Goal: Task Accomplishment & Management: Complete application form

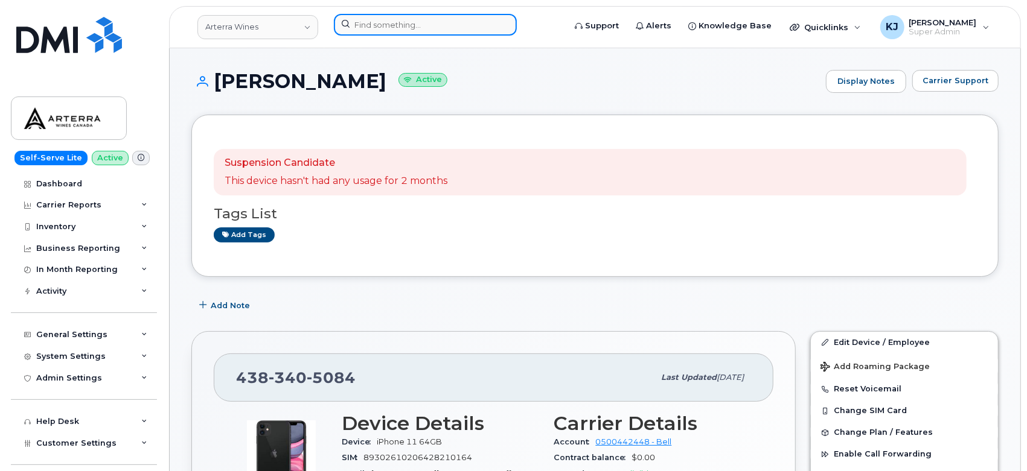
click at [387, 27] on input at bounding box center [425, 25] width 183 height 22
paste input "5873347828"
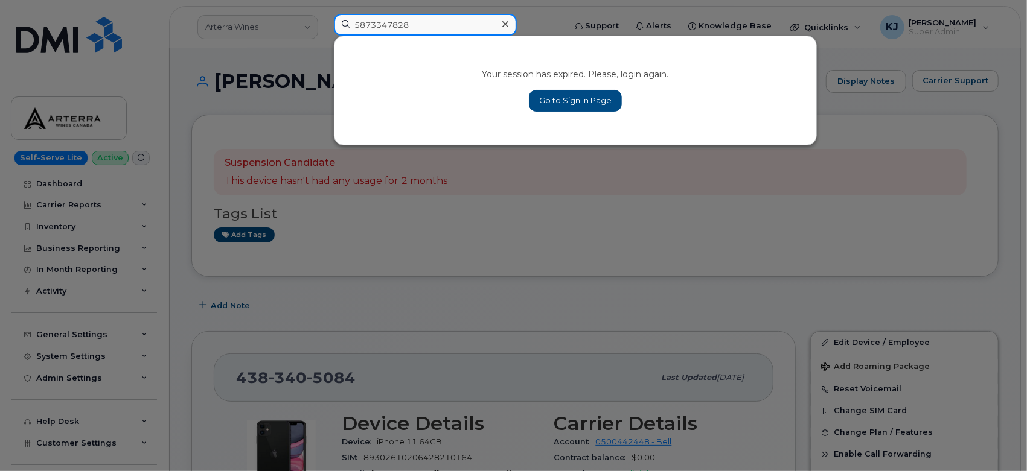
type input "5873347828"
click at [506, 28] on icon at bounding box center [505, 24] width 6 height 10
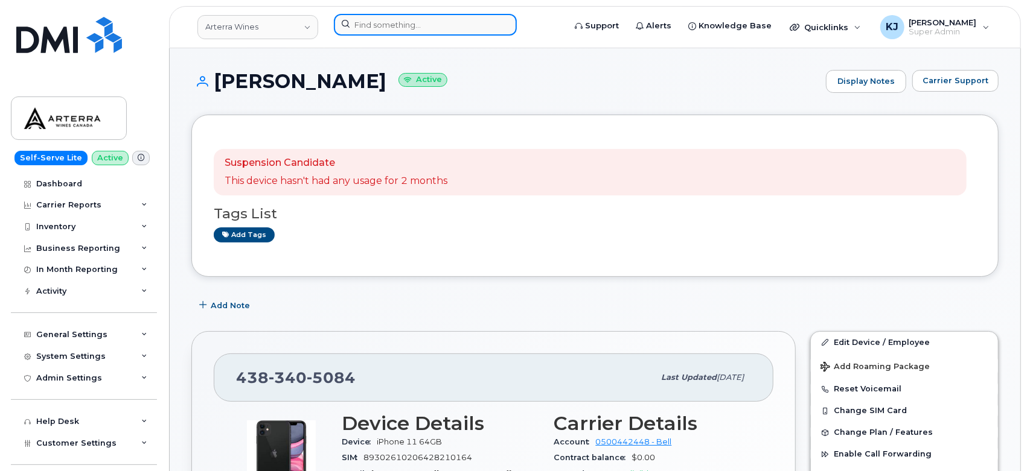
click at [402, 23] on input at bounding box center [425, 25] width 183 height 22
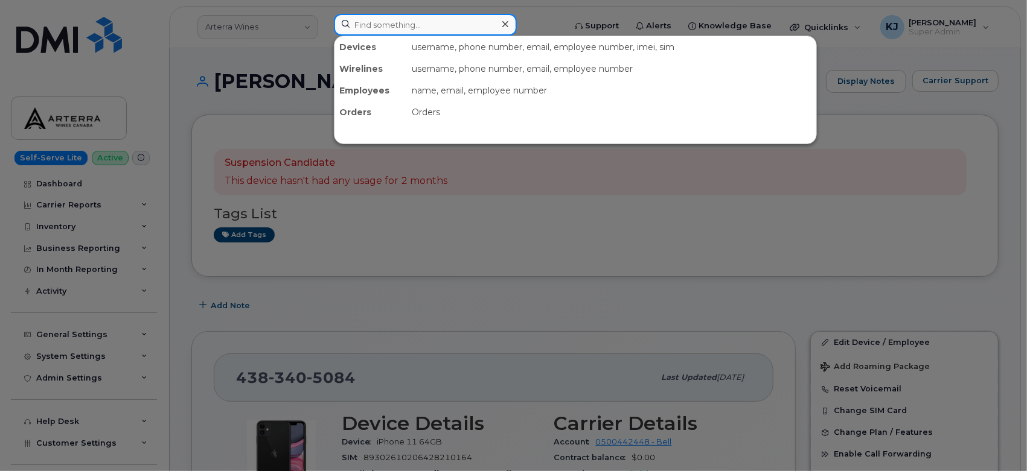
paste input "5873347828"
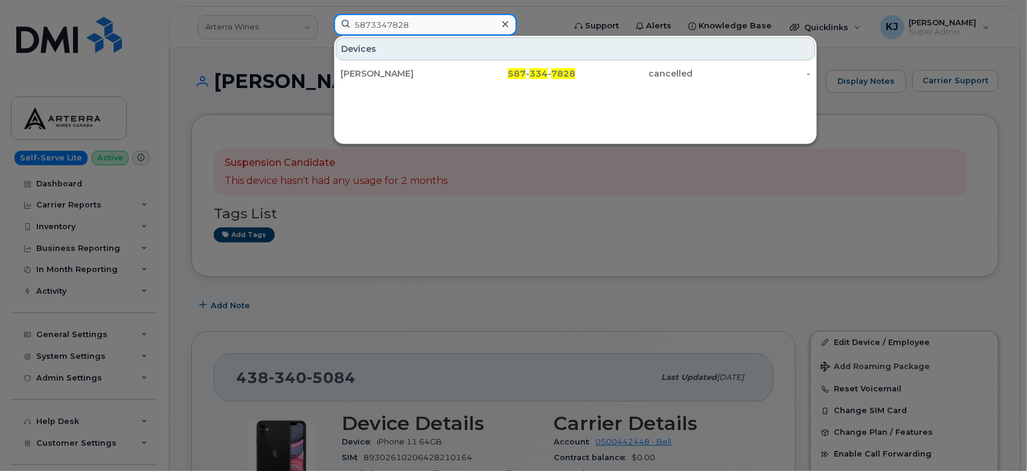
type input "5873347828"
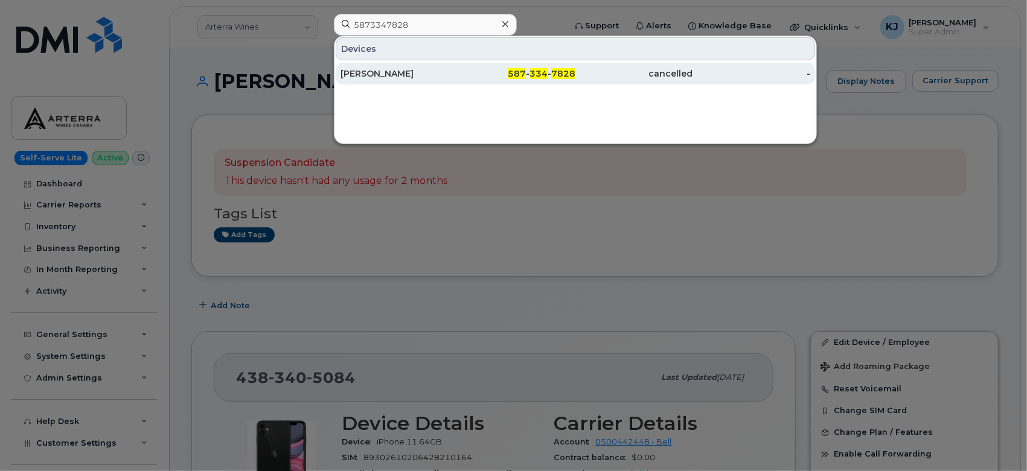
click at [458, 81] on div "Anne Porteous" at bounding box center [517, 74] width 118 height 22
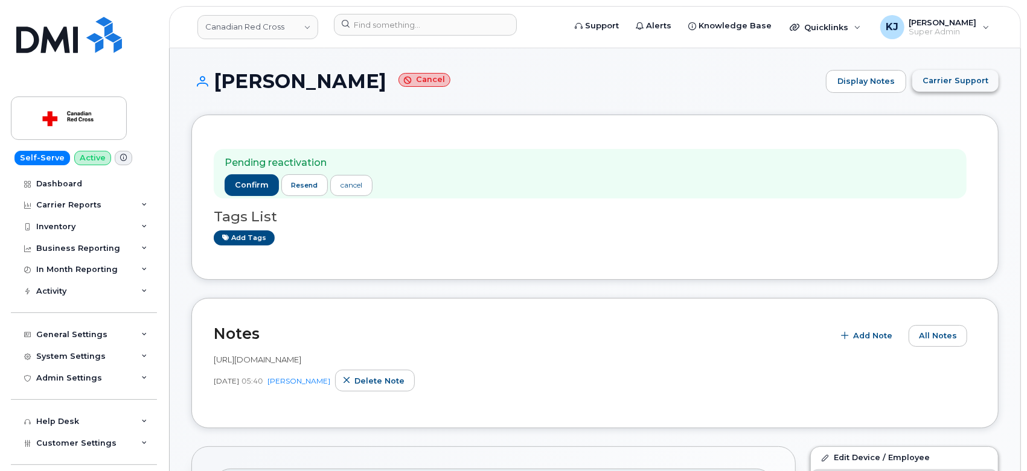
click at [934, 81] on span "Carrier Support" at bounding box center [955, 80] width 66 height 11
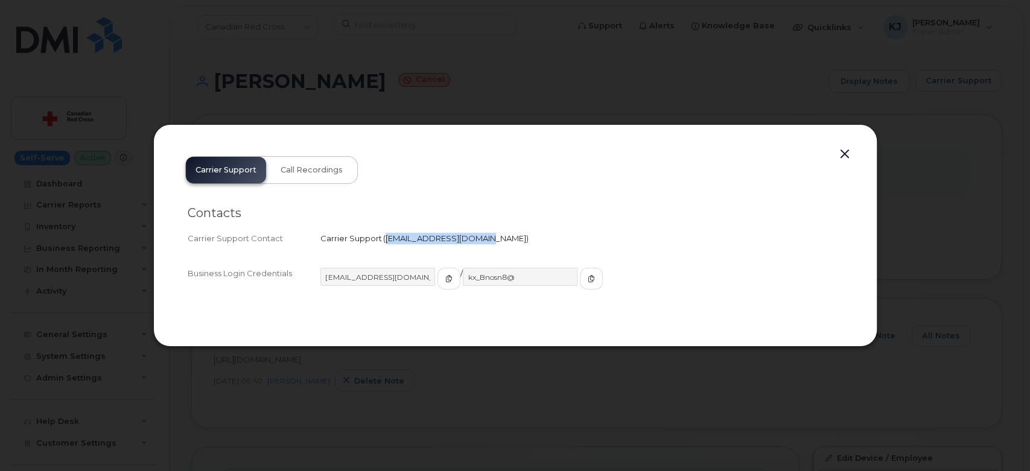
drag, startPoint x: 386, startPoint y: 239, endPoint x: 471, endPoint y: 243, distance: 85.8
click at [471, 243] on div "Carrier Support   corpclientcare@bell.ca" at bounding box center [581, 238] width 523 height 11
copy span "corpclientcare@bell.ca"
drag, startPoint x: 849, startPoint y: 153, endPoint x: 837, endPoint y: 151, distance: 12.3
click at [848, 152] on button "button" at bounding box center [845, 154] width 18 height 17
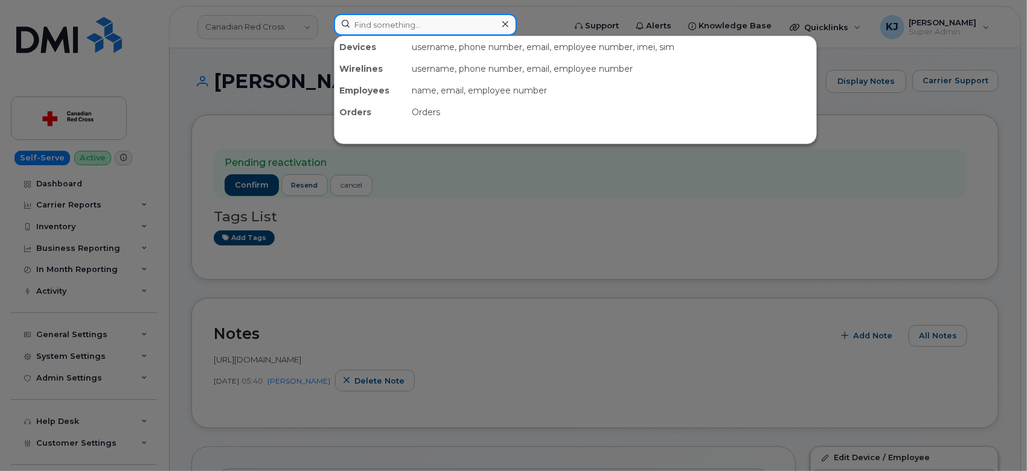
click at [426, 18] on input at bounding box center [425, 25] width 183 height 22
paste input "7802633952"
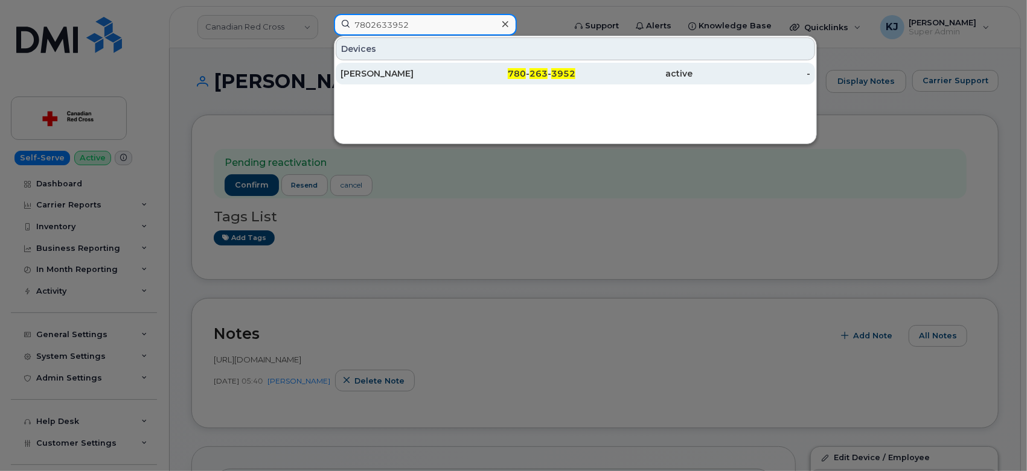
type input "7802633952"
click at [693, 81] on div "active" at bounding box center [752, 74] width 118 height 22
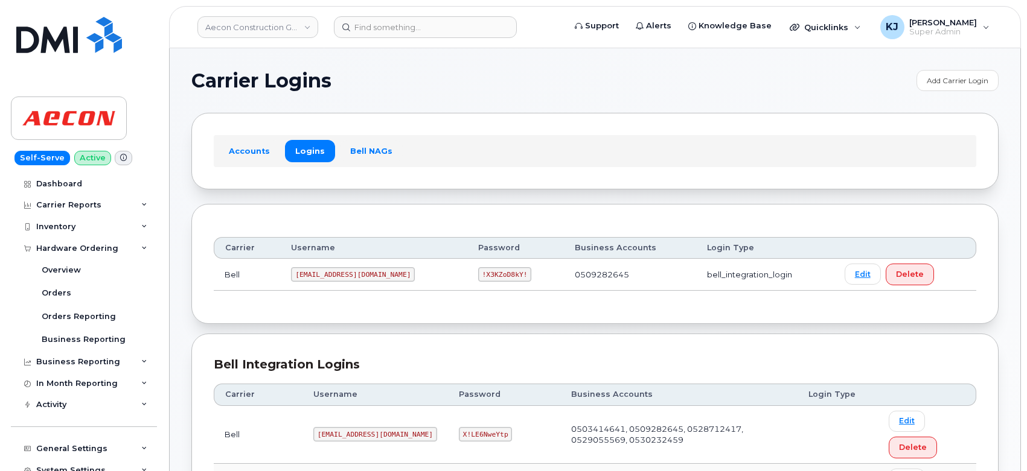
scroll to position [1135, 0]
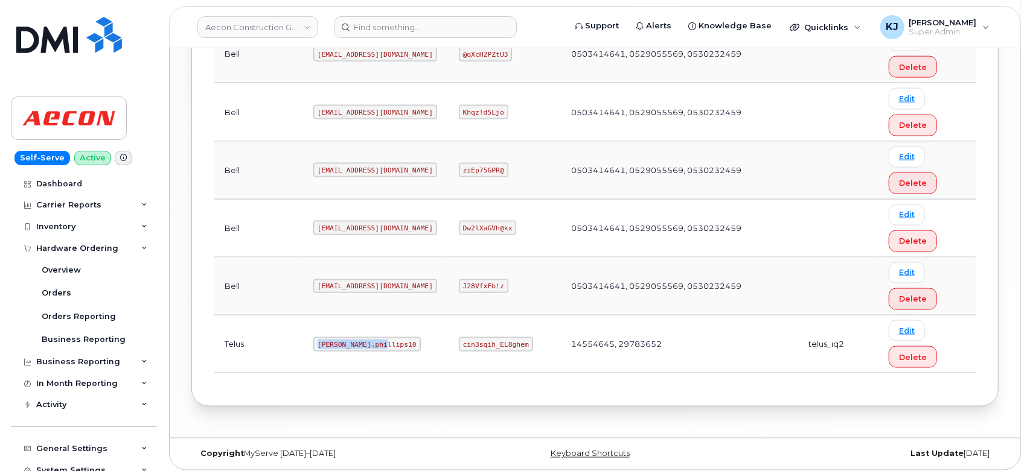
drag, startPoint x: 274, startPoint y: 337, endPoint x: 348, endPoint y: 340, distance: 74.3
click at [348, 340] on td "Taylor.phillips10" at bounding box center [374, 345] width 145 height 58
copy code "Taylor.phillips10"
drag, startPoint x: 438, startPoint y: 338, endPoint x: 509, endPoint y: 346, distance: 71.1
click at [509, 346] on td "cin3sqih_EL8ghem" at bounding box center [504, 345] width 112 height 58
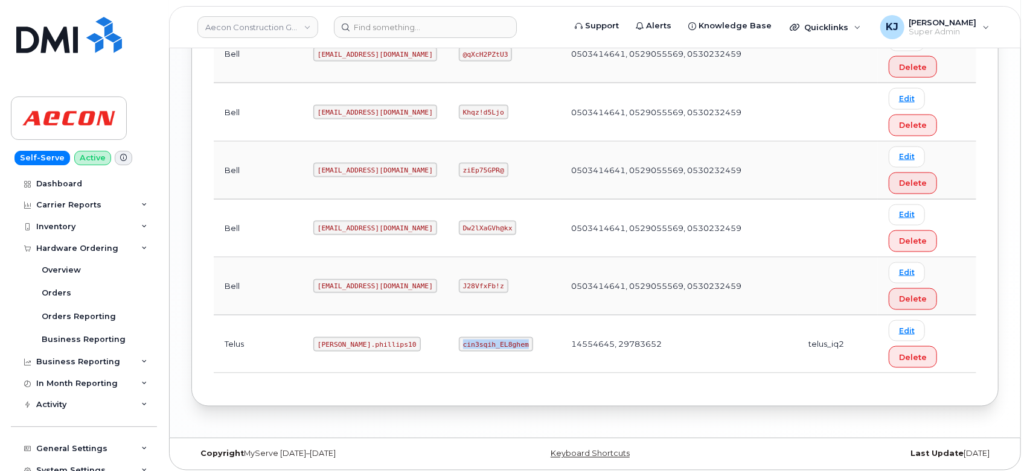
copy code "cin3sqih_EL8ghem"
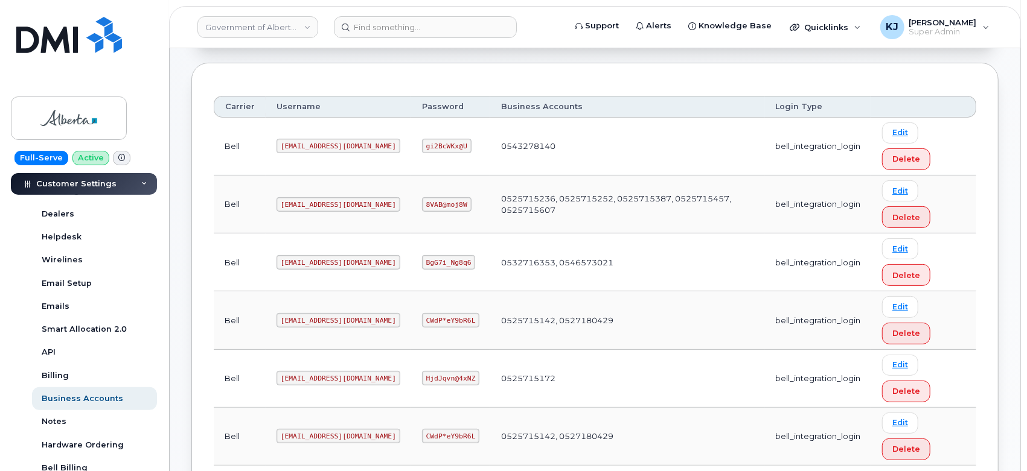
scroll to position [119, 0]
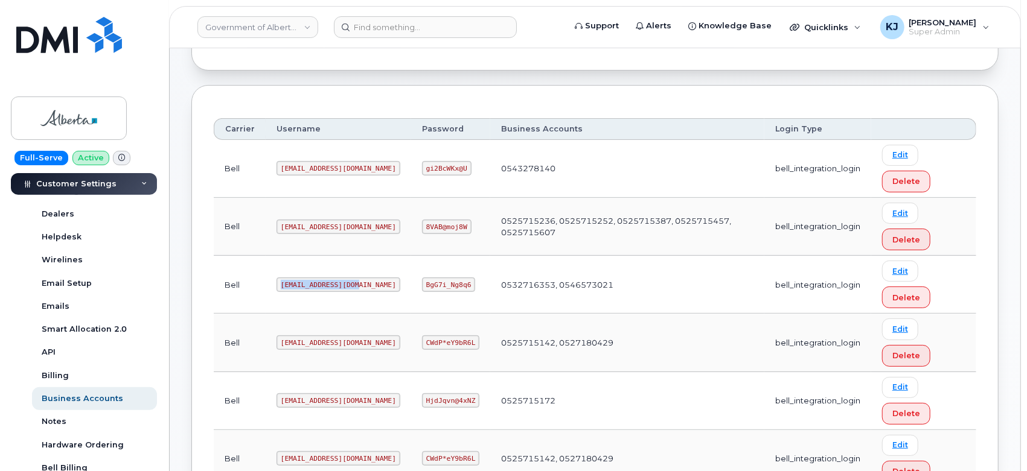
drag, startPoint x: 279, startPoint y: 282, endPoint x: 350, endPoint y: 285, distance: 71.3
click at [350, 285] on code "goa482E2@myserve.ca" at bounding box center [338, 285] width 124 height 14
copy code "goa482E2@myserve.ca"
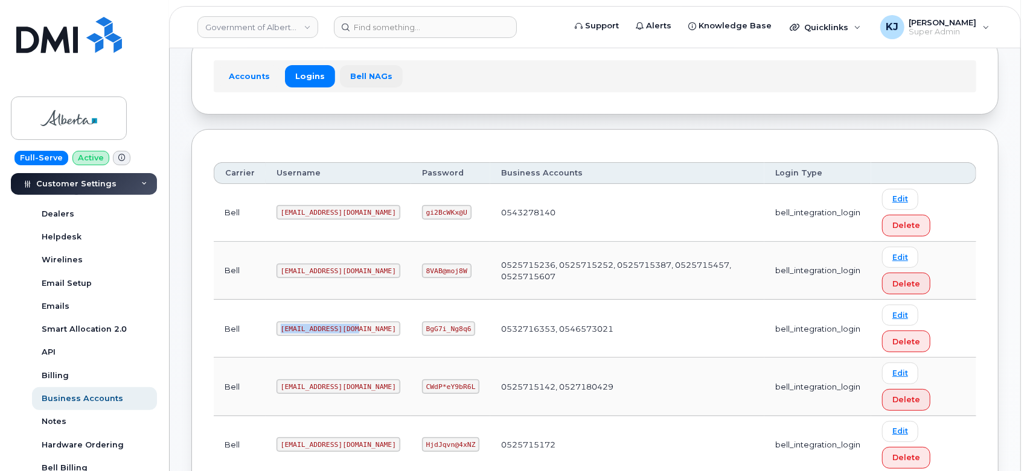
scroll to position [52, 0]
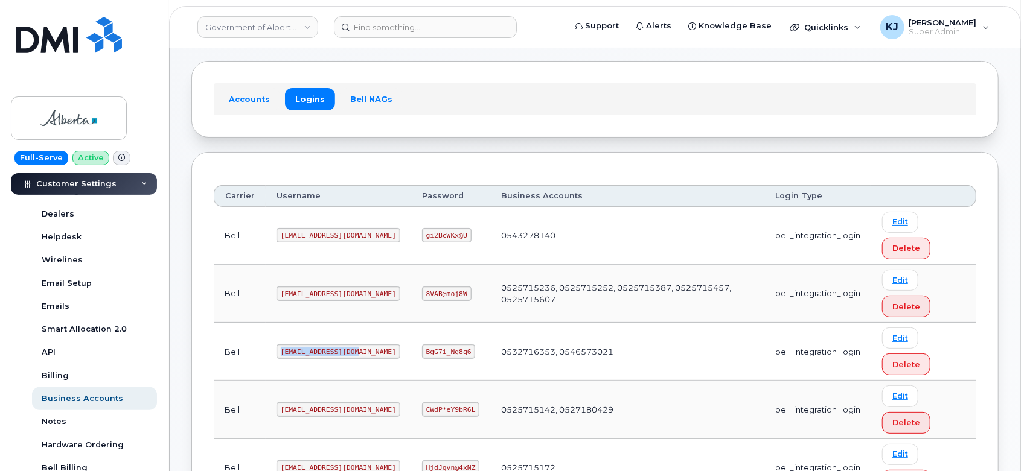
drag, startPoint x: 325, startPoint y: 347, endPoint x: 330, endPoint y: 351, distance: 6.9
copy code "goa482E2@myserve.ca"
drag, startPoint x: 390, startPoint y: 349, endPoint x: 432, endPoint y: 349, distance: 41.7
click at [432, 349] on code "BgG7i_Ng8q6" at bounding box center [449, 352] width 54 height 14
copy code "BgG7i_Ng8q6"
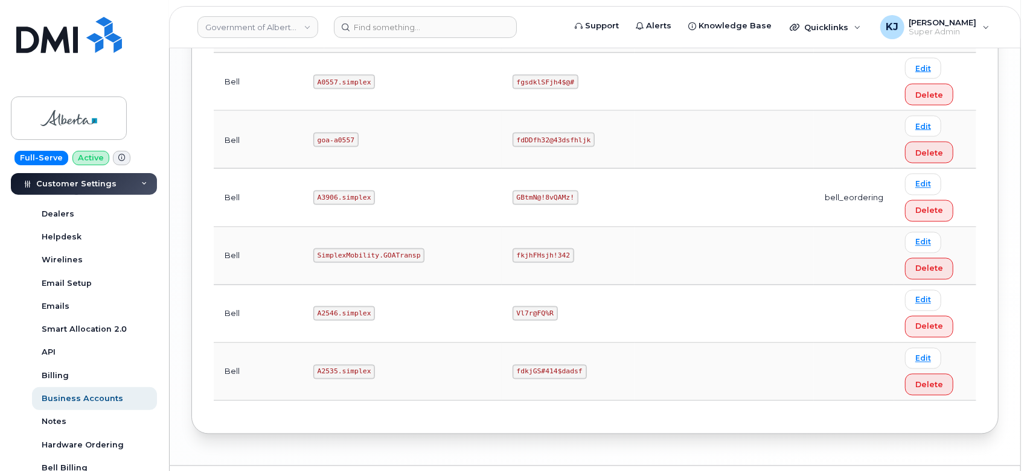
scroll to position [1393, 0]
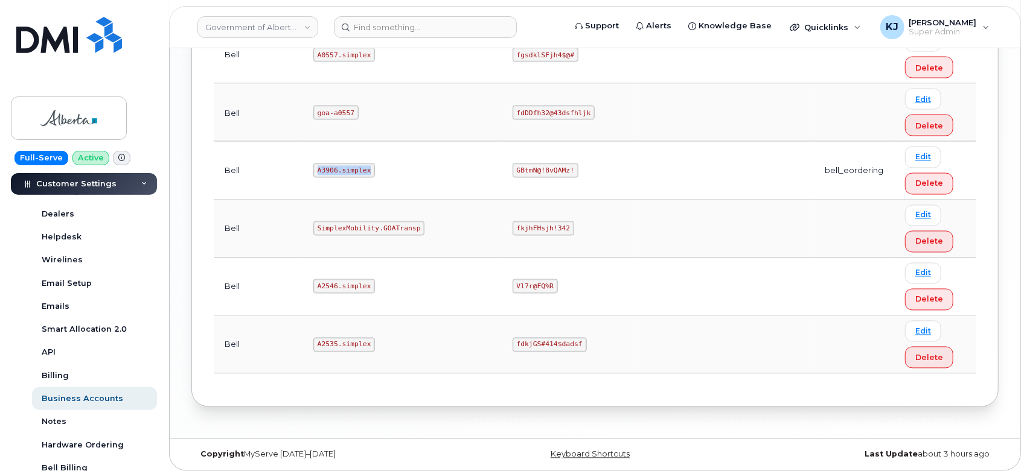
drag, startPoint x: 287, startPoint y: 165, endPoint x: 382, endPoint y: 165, distance: 95.4
click at [382, 165] on td "A3906.simplex" at bounding box center [401, 171] width 199 height 58
copy code "A3906.simplex"
drag, startPoint x: 409, startPoint y: 166, endPoint x: 468, endPoint y: 173, distance: 59.6
click at [502, 173] on td "GBtmN@!8vQAMz!" at bounding box center [568, 171] width 133 height 58
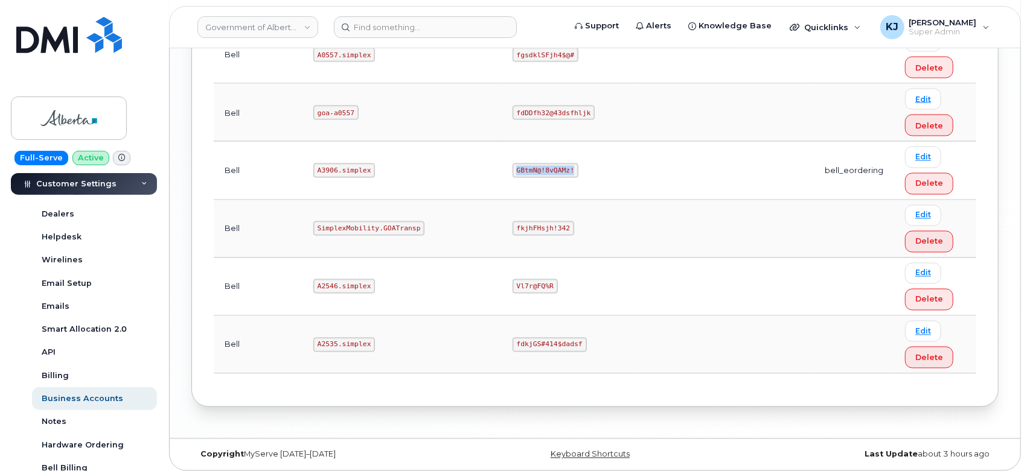
copy code "GBtmN@!8vQAMz!"
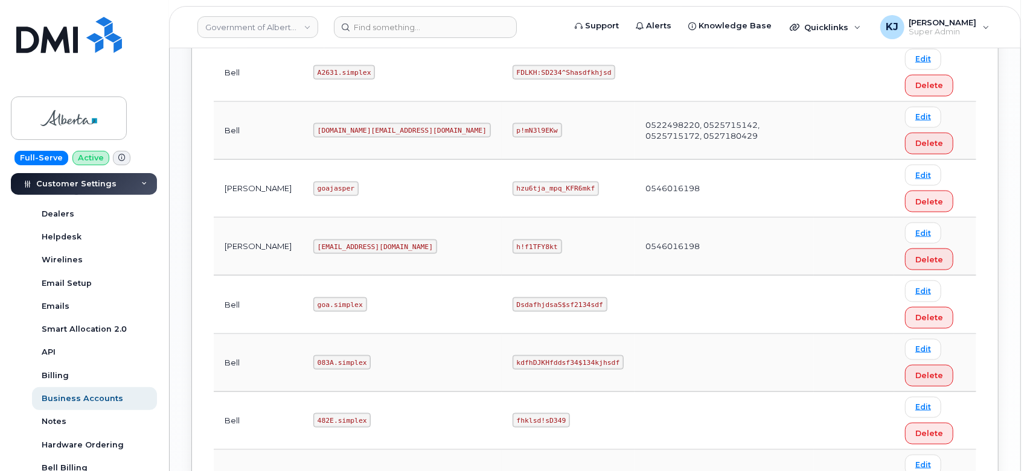
scroll to position [1057, 0]
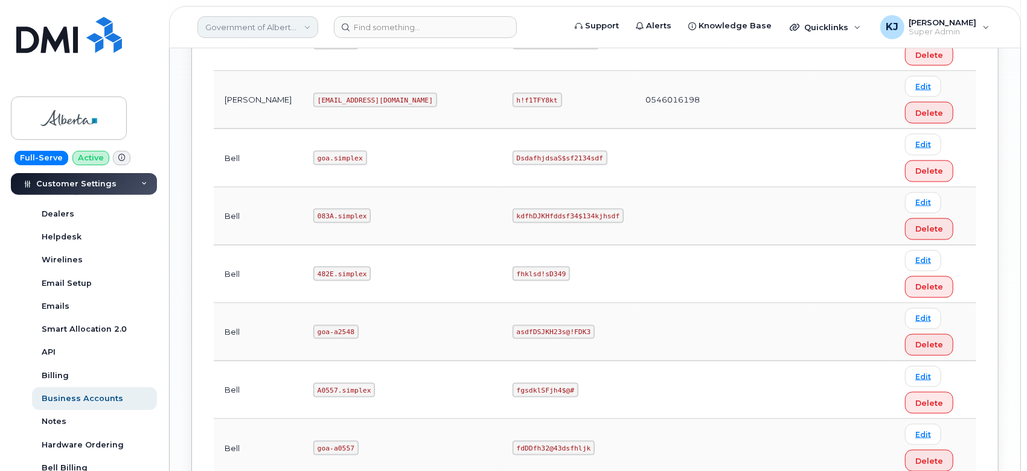
click at [228, 30] on link "Government of Alberta ([GEOGRAPHIC_DATA])" at bounding box center [257, 27] width 121 height 22
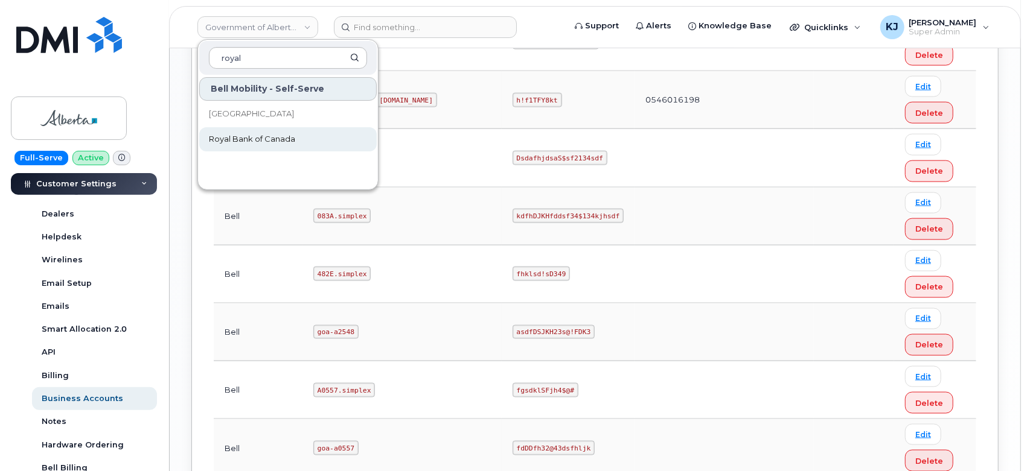
type input "royal"
click at [270, 144] on span "Royal Bank of Canada" at bounding box center [252, 139] width 86 height 12
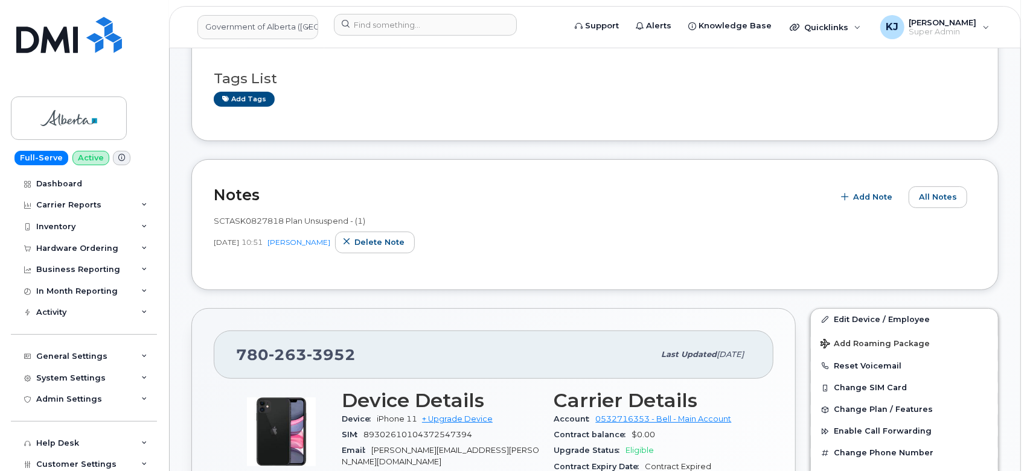
scroll to position [268, 0]
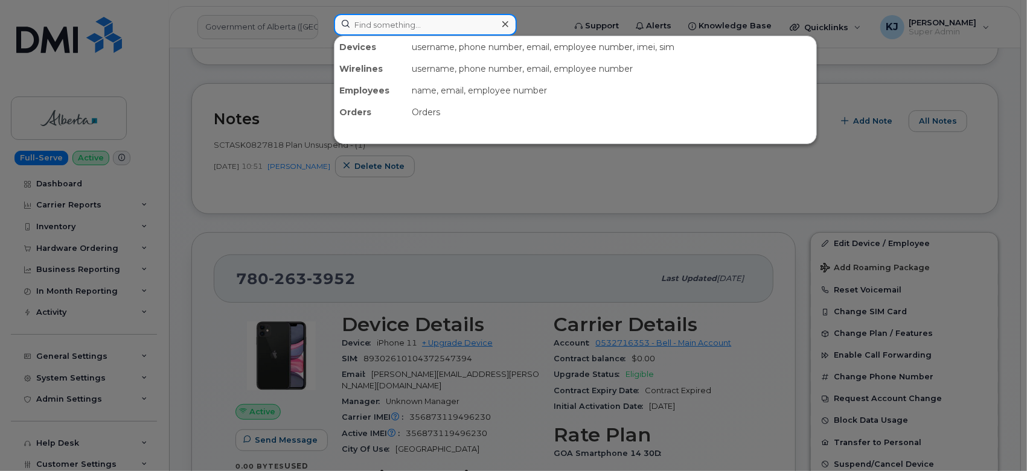
click at [390, 34] on input at bounding box center [425, 25] width 183 height 22
paste input "297741"
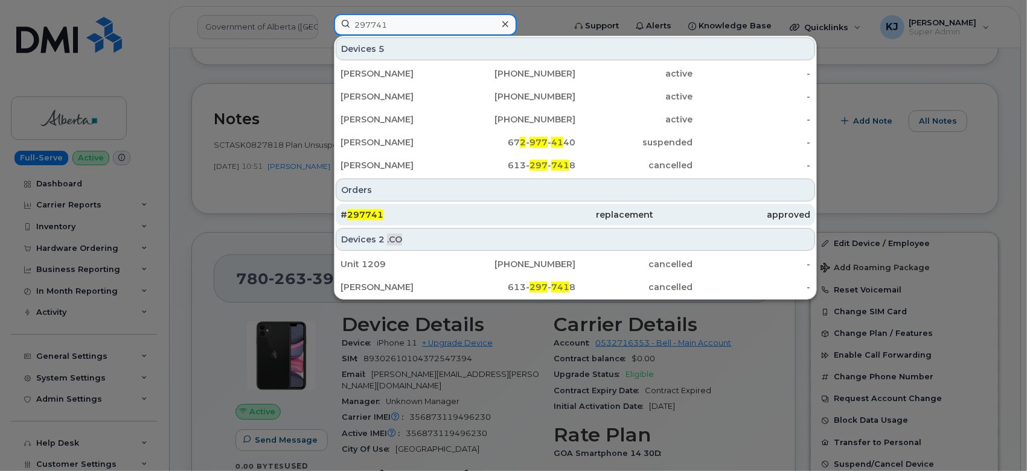
type input "297741"
click at [447, 215] on div "# 297741" at bounding box center [418, 215] width 156 height 12
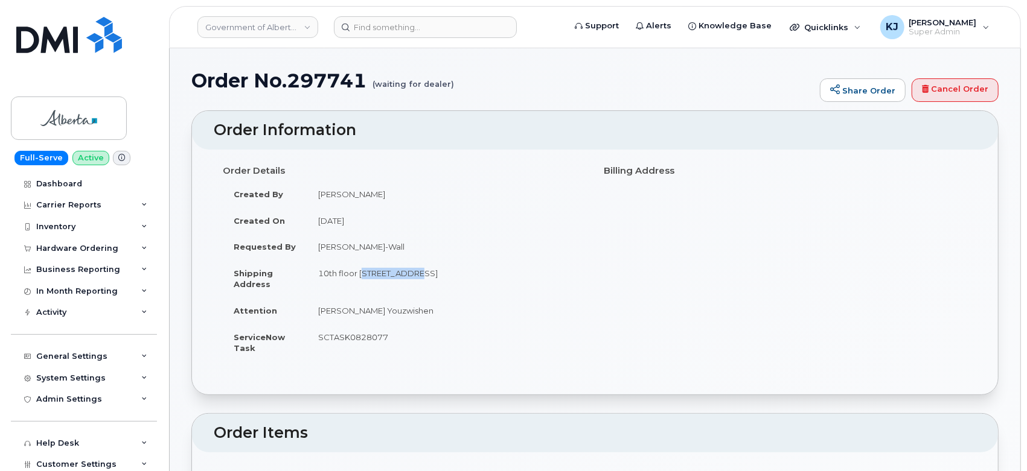
drag, startPoint x: 360, startPoint y: 272, endPoint x: 415, endPoint y: 272, distance: 54.3
click at [415, 272] on td "10th floor [STREET_ADDRESS]" at bounding box center [446, 278] width 279 height 37
copy td "[STREET_ADDRESS]"
drag, startPoint x: 319, startPoint y: 271, endPoint x: 356, endPoint y: 278, distance: 37.5
click at [356, 278] on td "10th floor [STREET_ADDRESS]" at bounding box center [446, 278] width 279 height 37
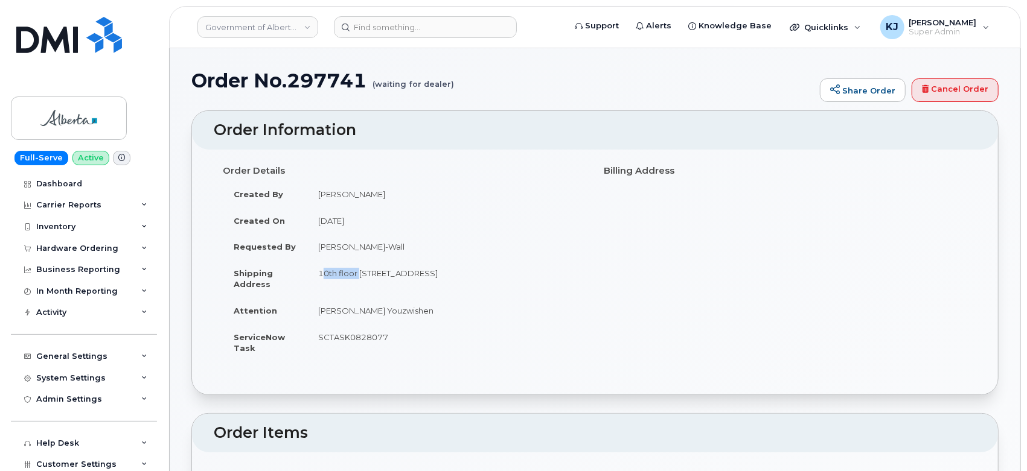
copy td "10th floor"
drag, startPoint x: 471, startPoint y: 272, endPoint x: 502, endPoint y: 273, distance: 30.8
click at [502, 273] on td "10th floor [STREET_ADDRESS]" at bounding box center [446, 278] width 279 height 37
copy td "T2P 0Y8"
drag, startPoint x: 318, startPoint y: 308, endPoint x: 394, endPoint y: 320, distance: 76.3
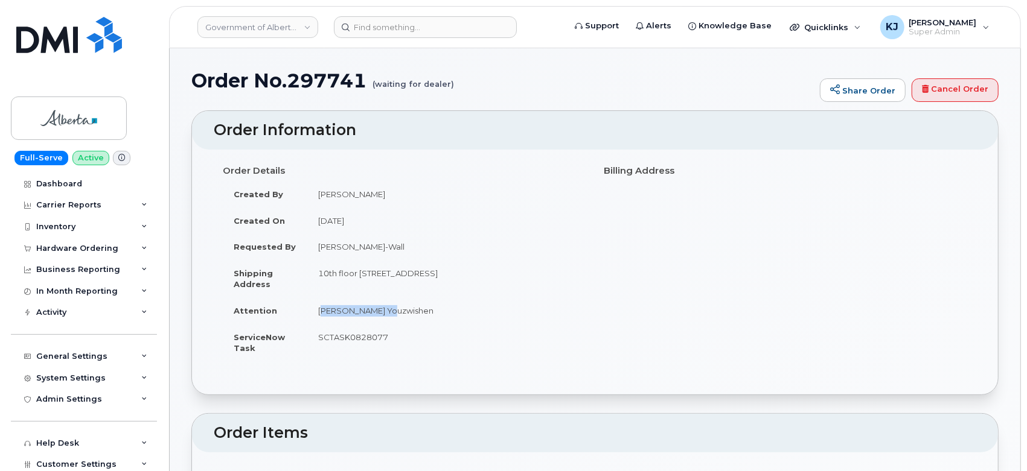
click at [394, 320] on td "[PERSON_NAME] Youzwishen" at bounding box center [446, 311] width 279 height 27
copy td "[PERSON_NAME] Youzwishen"
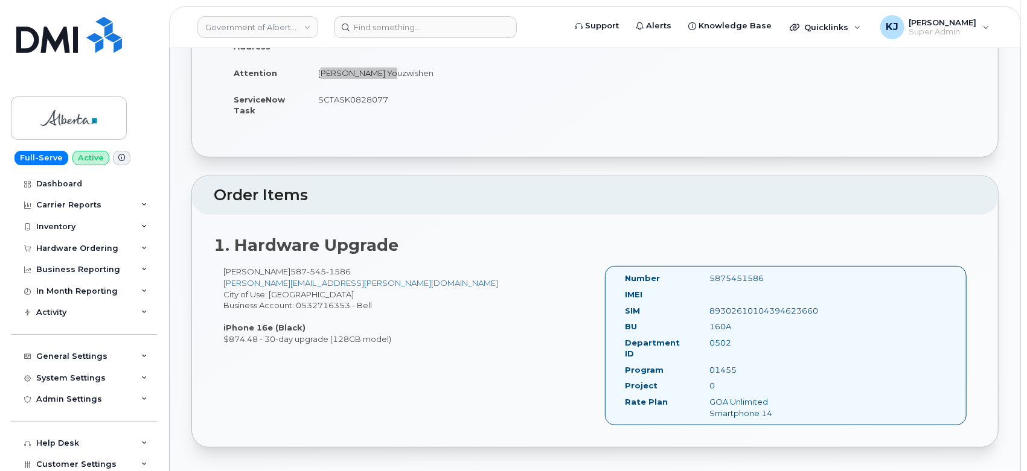
scroll to position [268, 0]
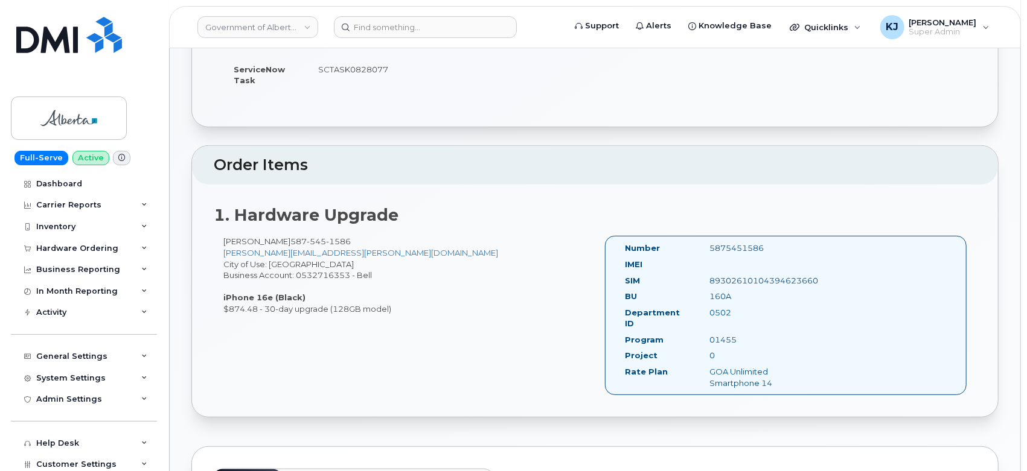
click at [719, 295] on div "160A" at bounding box center [759, 296] width 118 height 11
click at [719, 294] on div "160A" at bounding box center [759, 296] width 118 height 11
copy div "160A"
click at [722, 310] on div "0502" at bounding box center [759, 312] width 118 height 11
click at [721, 310] on div "0502" at bounding box center [759, 312] width 118 height 11
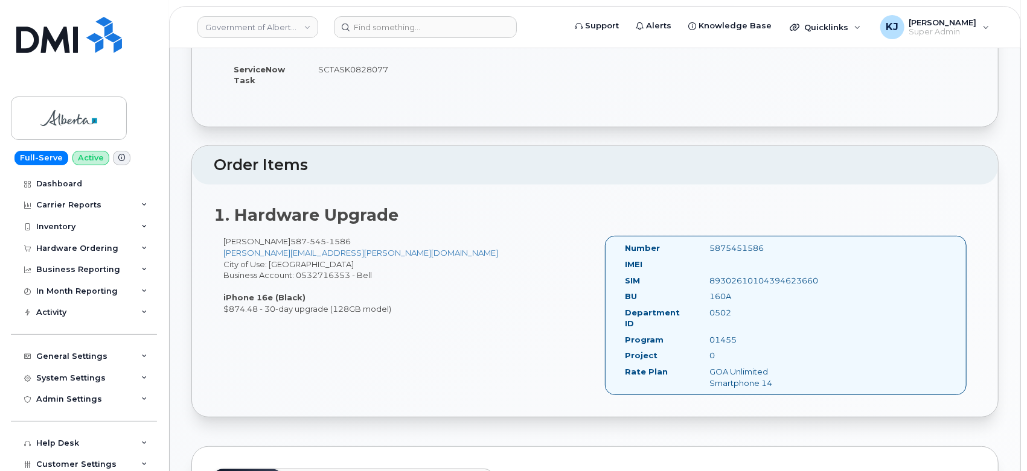
click at [721, 310] on div "0502" at bounding box center [759, 312] width 118 height 11
copy div "0502"
click at [719, 334] on div "01455" at bounding box center [759, 339] width 118 height 11
copy div "01455"
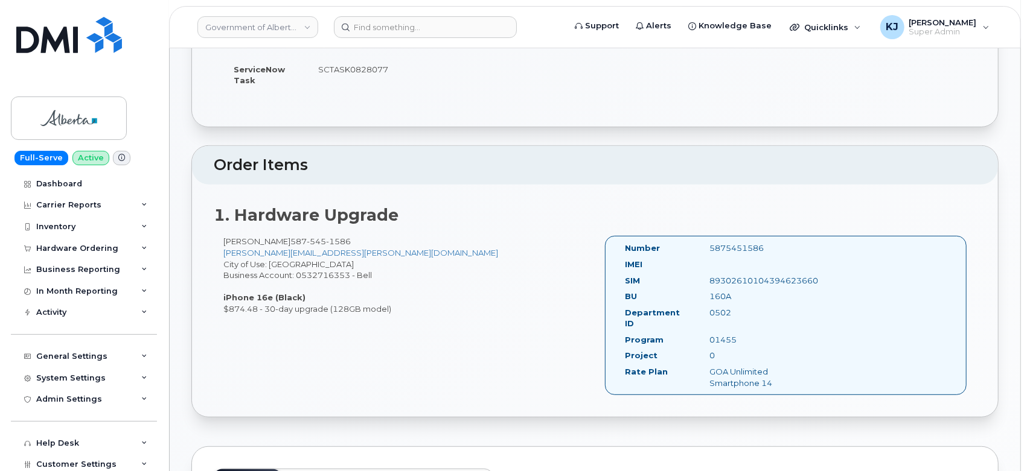
click at [709, 350] on div "0" at bounding box center [759, 355] width 118 height 11
click at [708, 350] on div "0" at bounding box center [759, 355] width 118 height 11
click at [710, 350] on div "0" at bounding box center [759, 355] width 118 height 11
copy div "0"
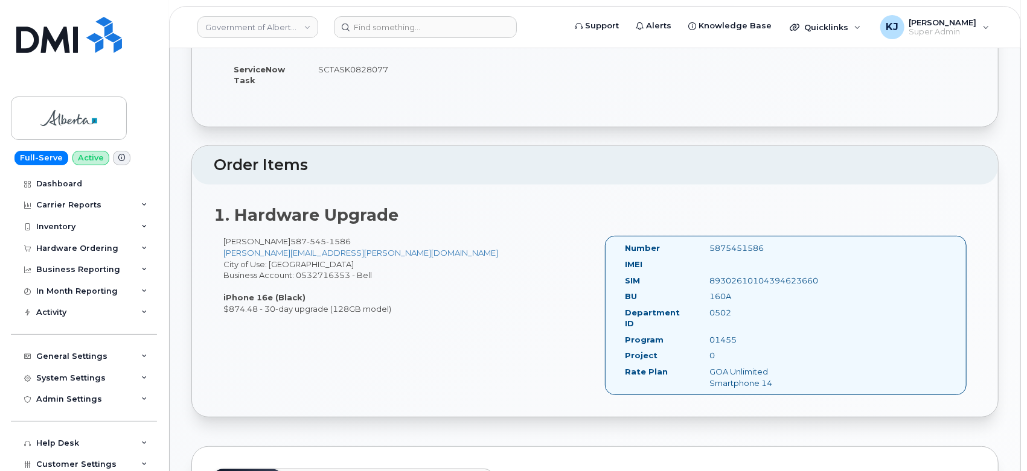
drag, startPoint x: 350, startPoint y: 275, endPoint x: 298, endPoint y: 275, distance: 52.5
click at [298, 275] on div "Karanveer Singh 587 545 1586 Karanveer.Singh@gov.ab.ca City of Use: Calgary Bus…" at bounding box center [404, 275] width 381 height 78
drag, startPoint x: 298, startPoint y: 275, endPoint x: 345, endPoint y: 279, distance: 47.3
click at [345, 279] on div "Karanveer Singh 587 545 1586 Karanveer.Singh@gov.ab.ca City of Use: Calgary Bus…" at bounding box center [404, 275] width 381 height 78
copy div "0532716353"
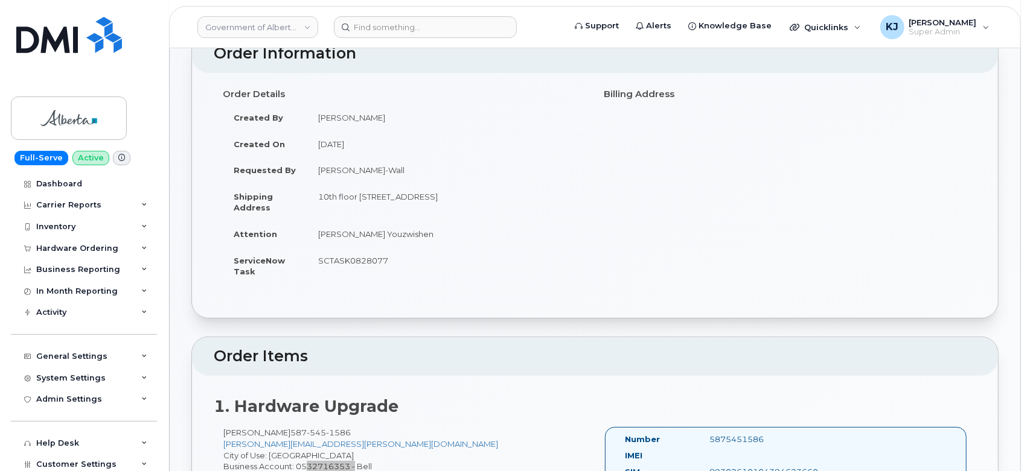
scroll to position [0, 0]
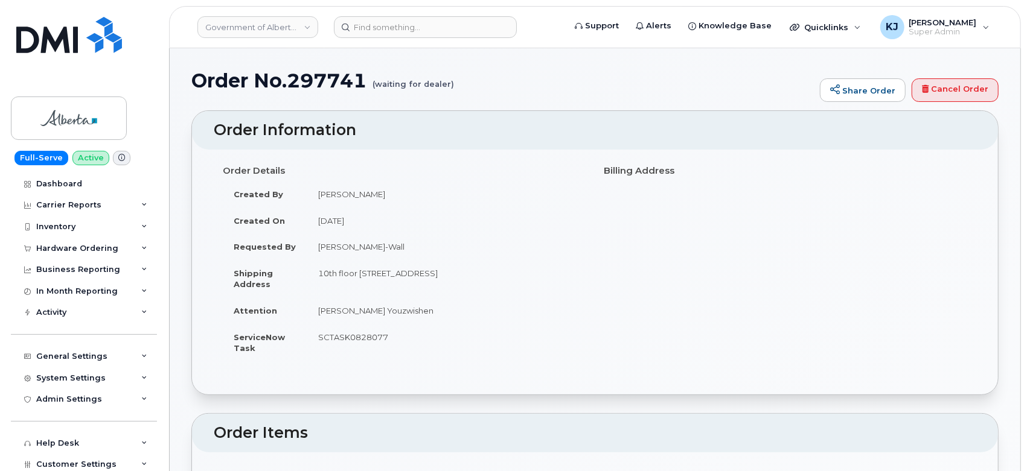
click at [372, 333] on td "SCTASK0828077" at bounding box center [446, 342] width 279 height 37
copy td "SCTASK0828077"
click at [101, 244] on div "Hardware Ordering" at bounding box center [77, 249] width 82 height 10
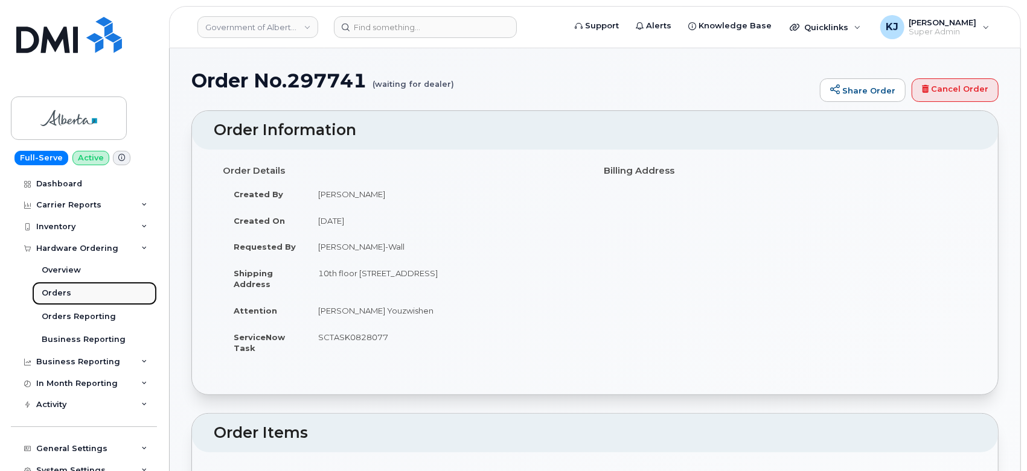
click at [78, 289] on link "Orders" at bounding box center [94, 293] width 125 height 23
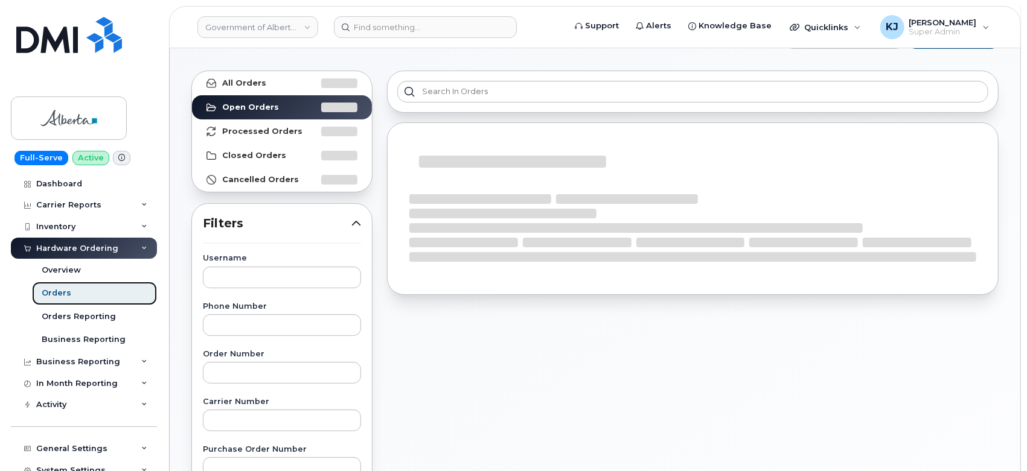
scroll to position [67, 0]
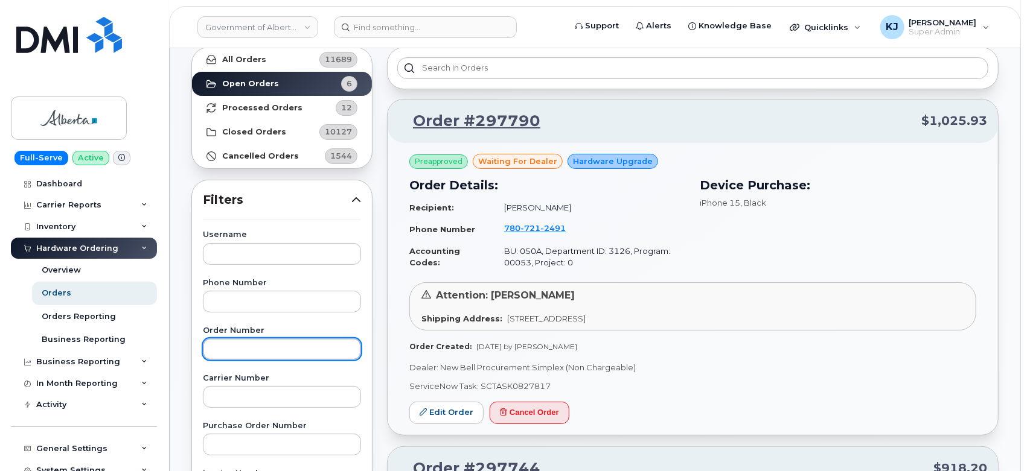
click at [265, 341] on input "text" at bounding box center [282, 350] width 158 height 22
paste input "297741"
type input "297741"
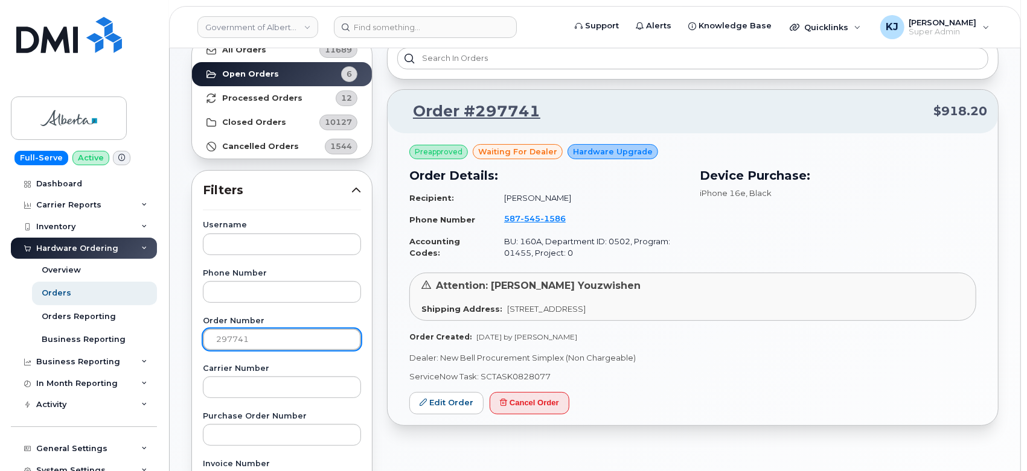
scroll to position [134, 0]
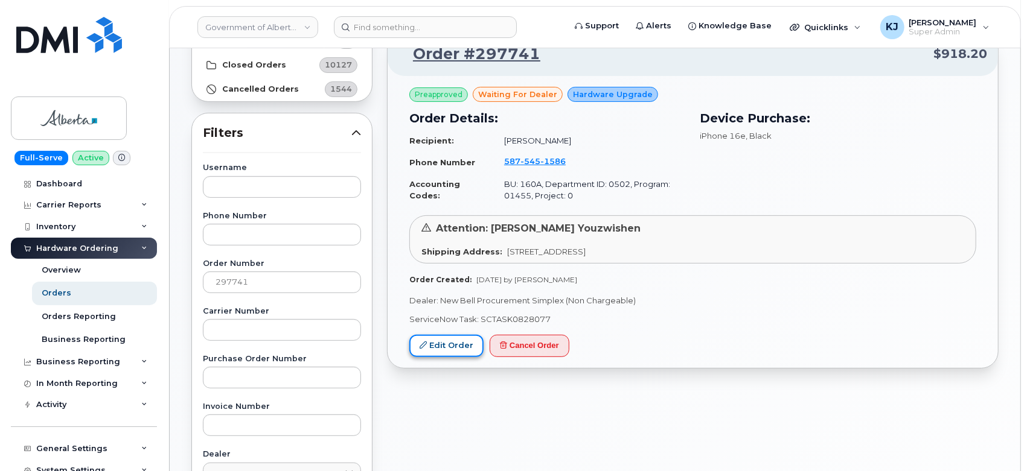
click at [448, 343] on link "Edit Order" at bounding box center [446, 346] width 74 height 22
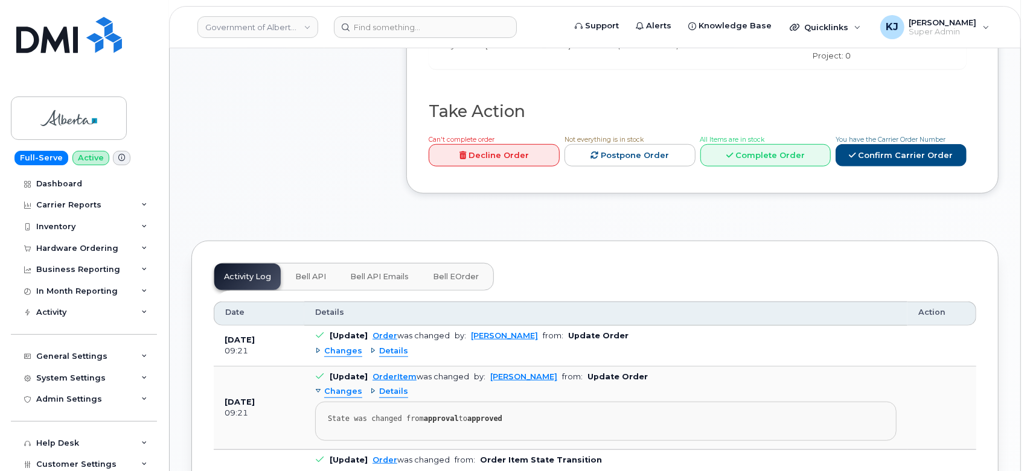
scroll to position [469, 0]
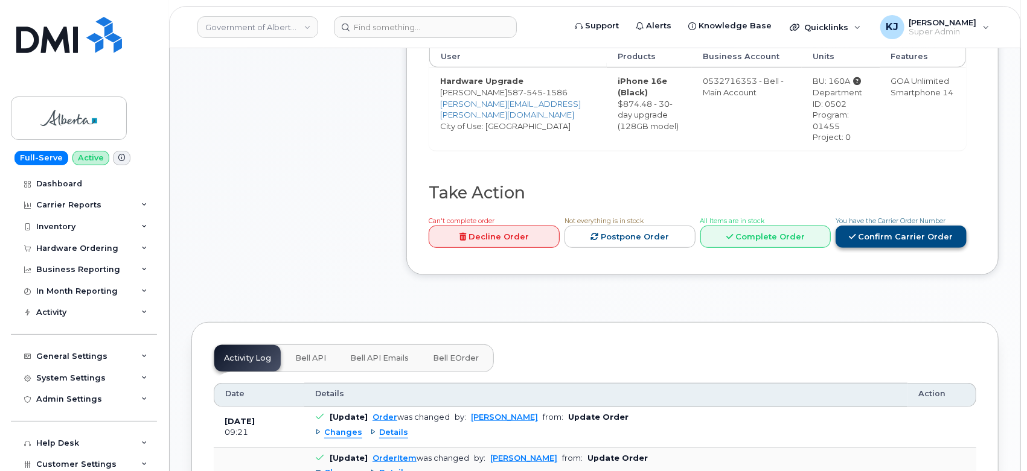
click at [884, 244] on link "Confirm Carrier Order" at bounding box center [900, 237] width 131 height 22
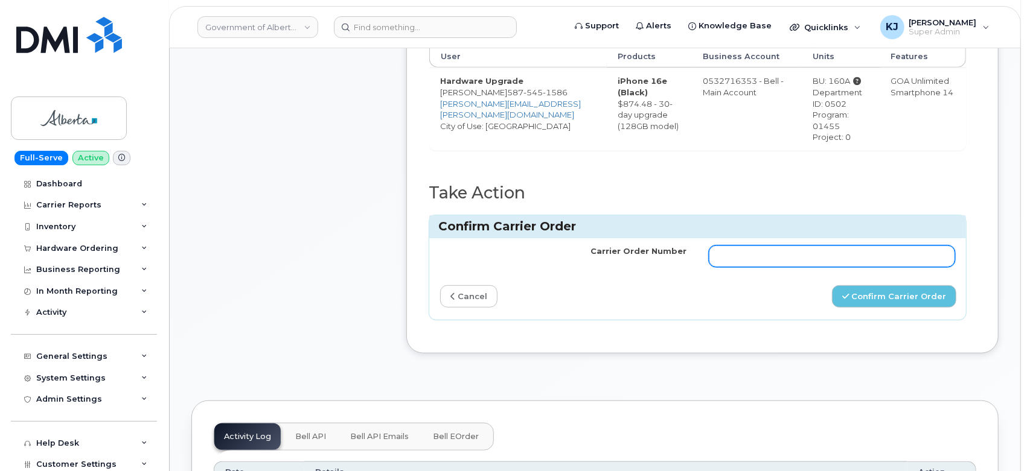
click at [885, 243] on td at bounding box center [832, 256] width 269 height 36
click at [879, 253] on input "Carrier Order Number" at bounding box center [832, 257] width 247 height 22
paste input "3003995"
type input "3003995"
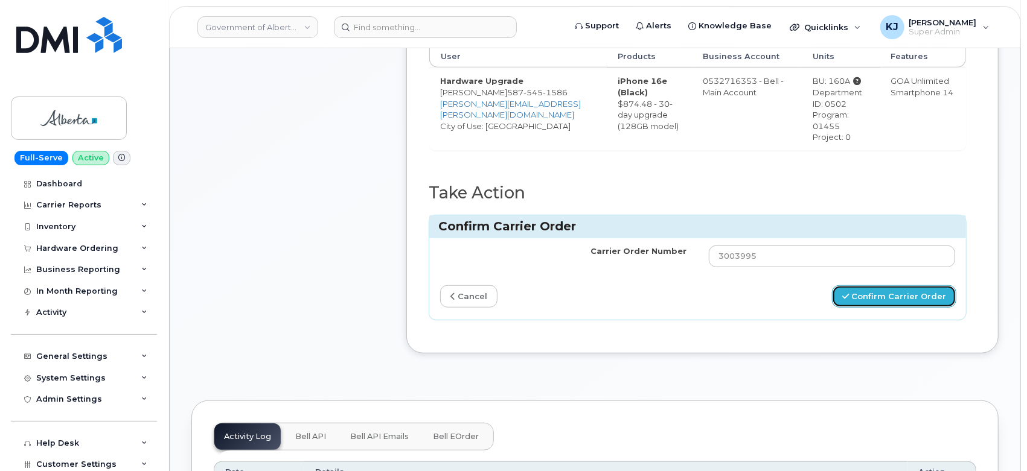
click at [895, 289] on button "Confirm Carrier Order" at bounding box center [894, 296] width 124 height 22
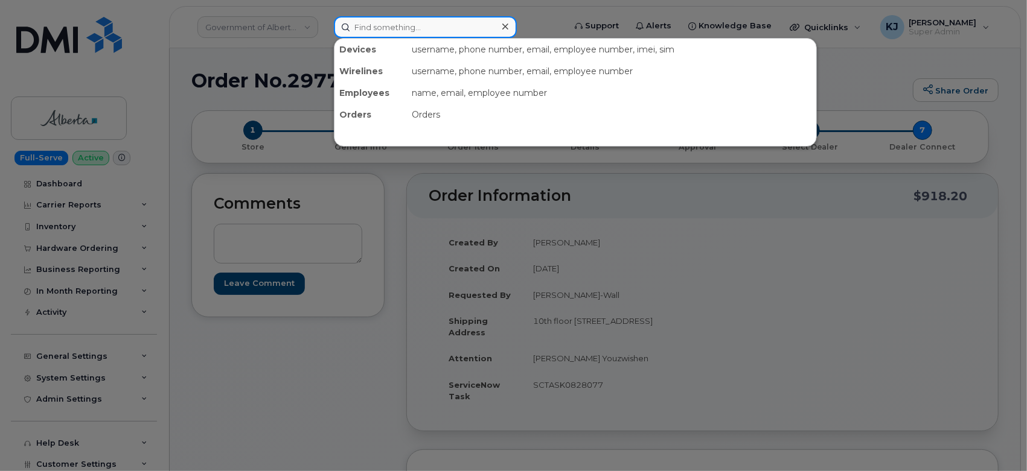
click at [415, 23] on input at bounding box center [425, 27] width 183 height 22
paste input "297741"
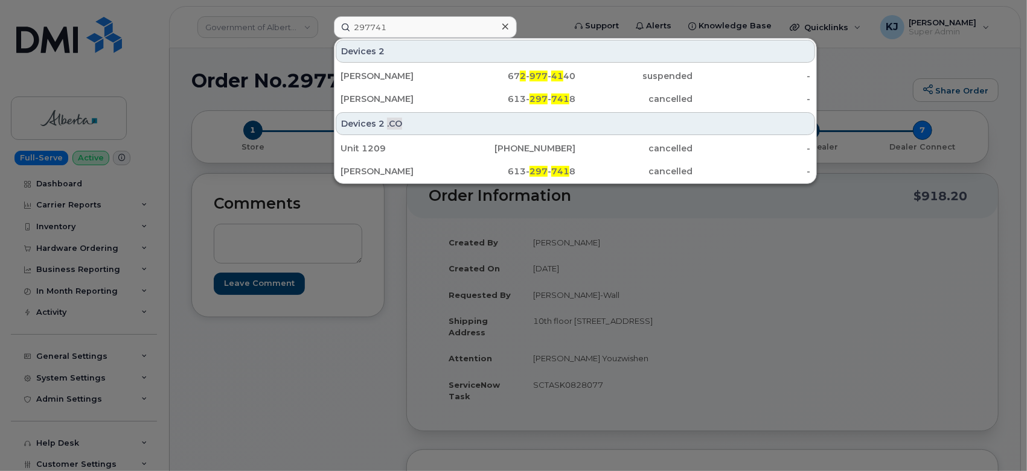
click at [286, 412] on div at bounding box center [513, 235] width 1027 height 471
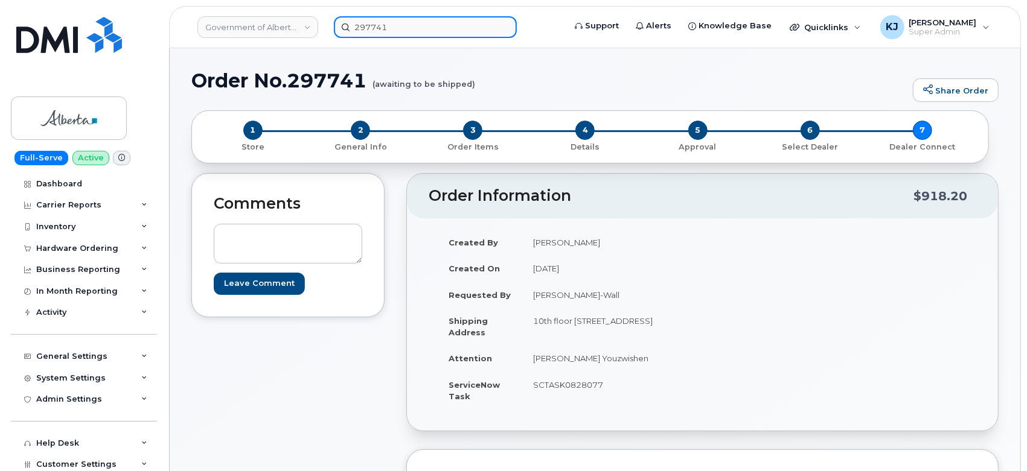
click at [324, 36] on div "297741" at bounding box center [445, 27] width 242 height 22
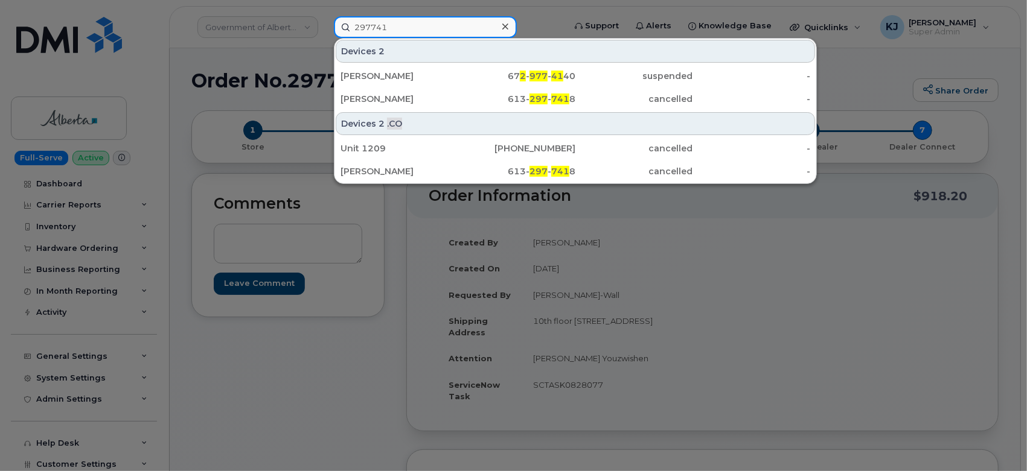
paste input "4"
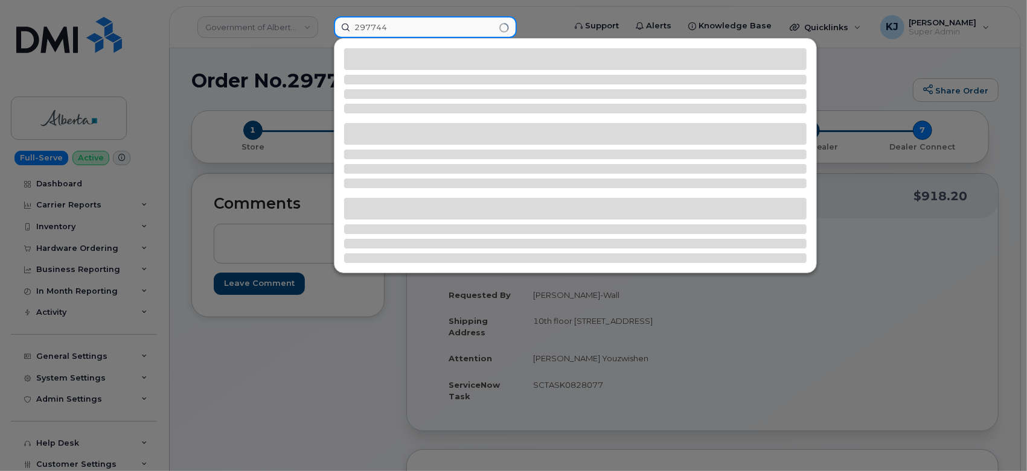
type input "297744"
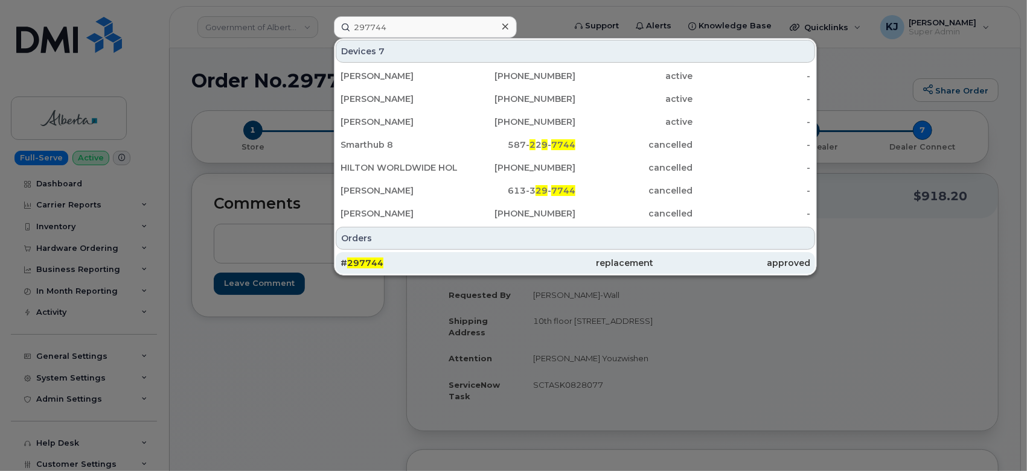
click at [430, 266] on div "# 297744" at bounding box center [418, 263] width 156 height 12
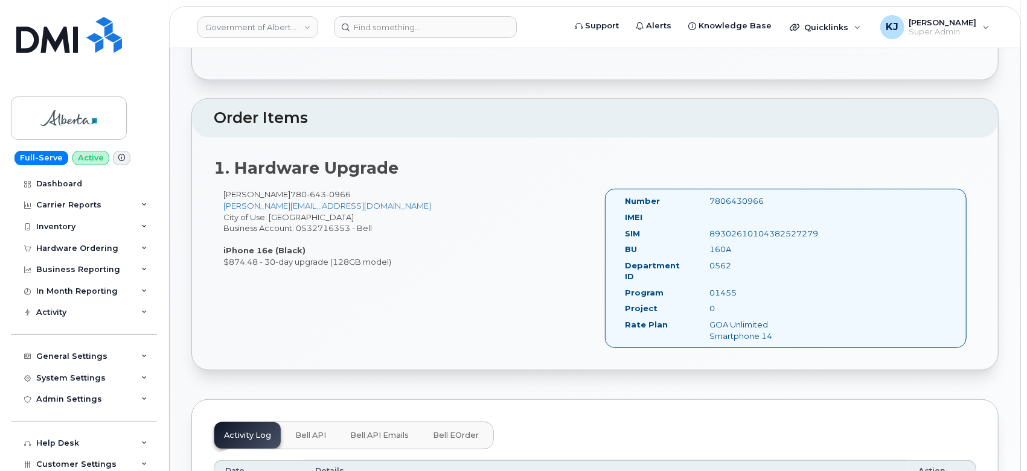
scroll to position [335, 0]
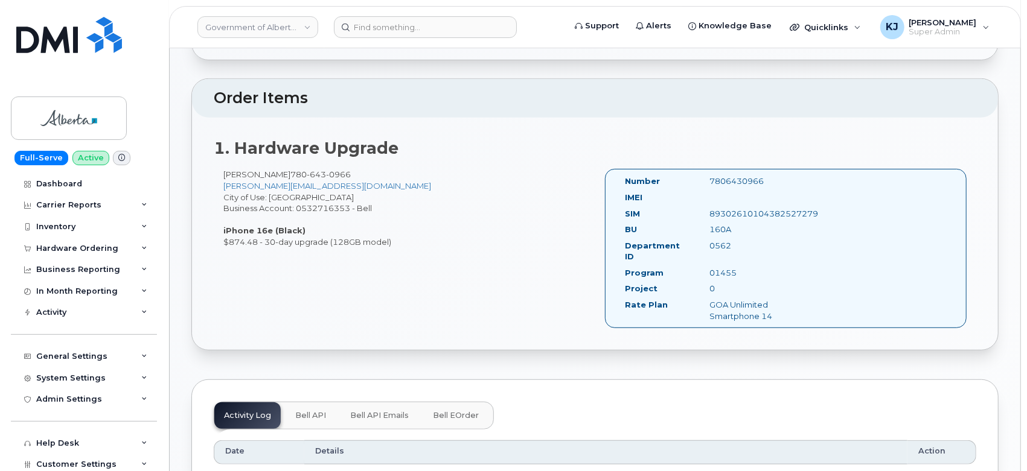
click at [721, 226] on div "160A" at bounding box center [759, 229] width 118 height 11
copy div "160A"
click at [716, 242] on div "0562" at bounding box center [759, 245] width 118 height 11
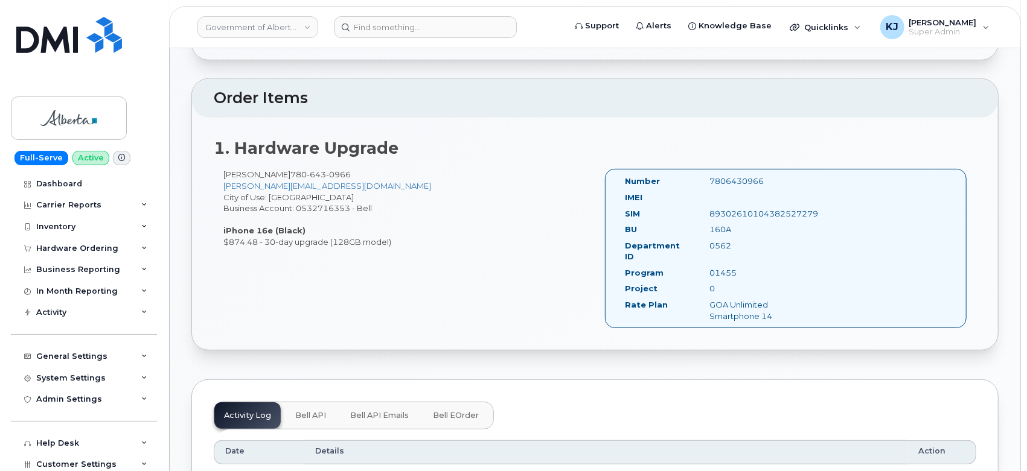
copy div "0562"
click at [718, 267] on div "01455" at bounding box center [759, 272] width 118 height 11
copy div "01455"
click at [712, 283] on div "0" at bounding box center [759, 288] width 118 height 11
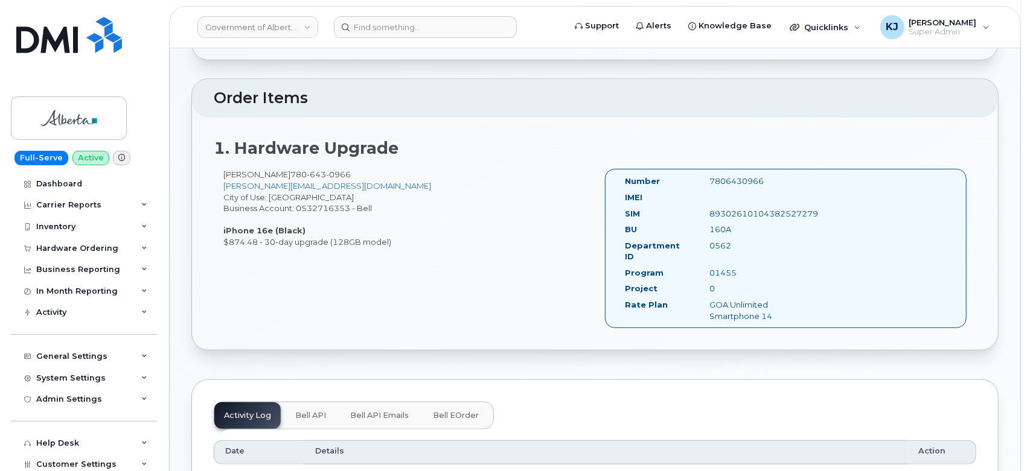
click at [712, 283] on div "0" at bounding box center [759, 288] width 118 height 11
click at [711, 283] on div "0" at bounding box center [759, 288] width 118 height 11
copy div "0"
click at [316, 205] on div "Syed Abbas 780 643 0966 Syed.Abbas@gov.ab.ca City of Use: Edmonton Business Acc…" at bounding box center [404, 208] width 381 height 78
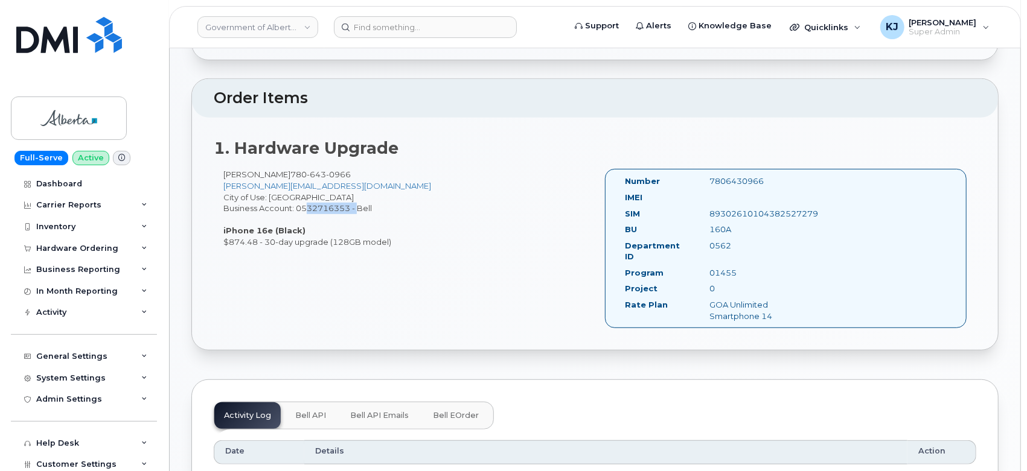
copy div "0532716353"
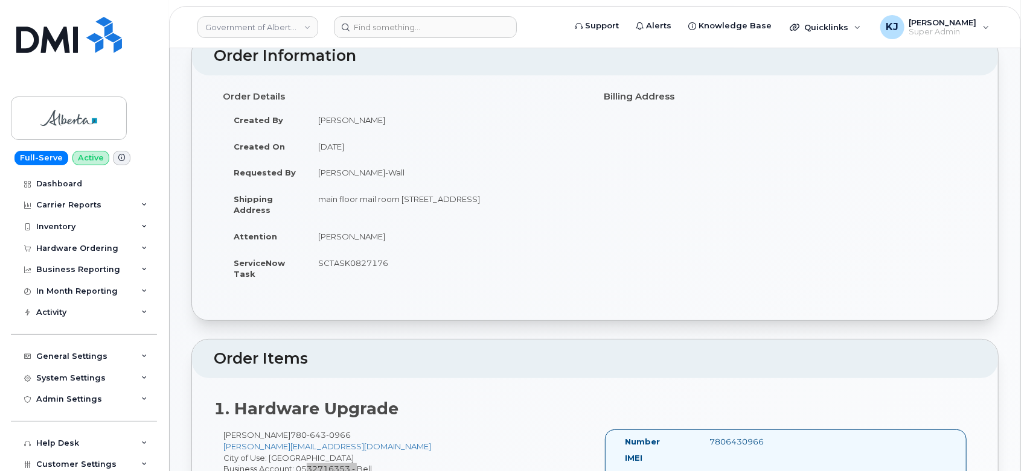
scroll to position [67, 0]
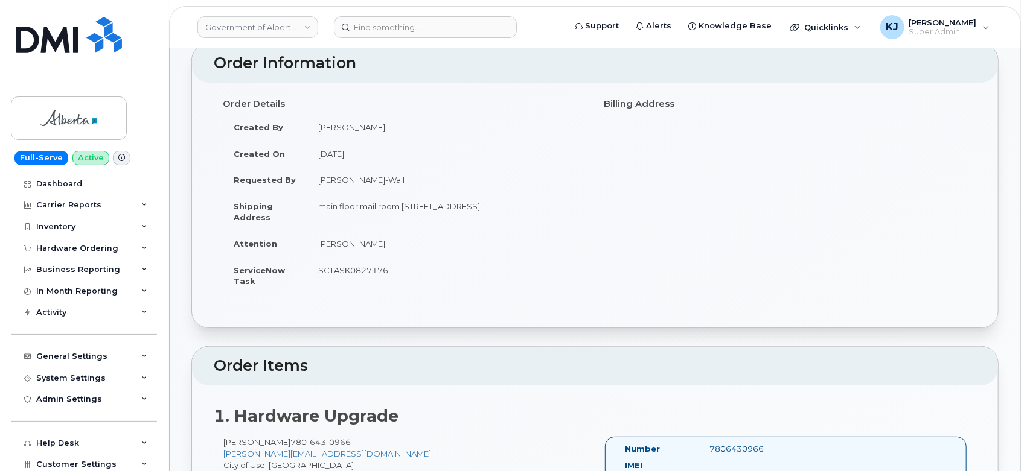
click at [371, 264] on td "SCTASK0827176" at bounding box center [446, 275] width 279 height 37
click at [368, 261] on td "SCTASK0827176" at bounding box center [446, 275] width 279 height 37
click at [368, 268] on td "SCTASK0827176" at bounding box center [446, 275] width 279 height 37
copy td "SCTASK0827176"
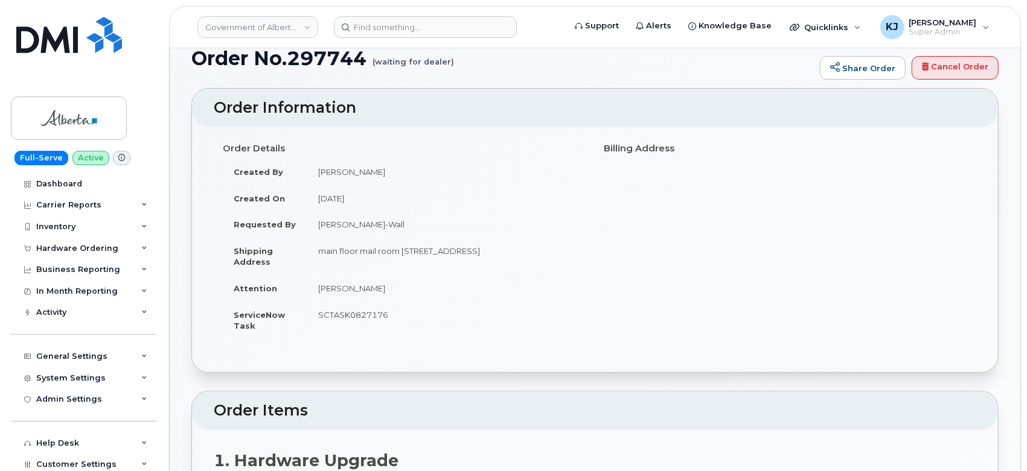
scroll to position [0, 0]
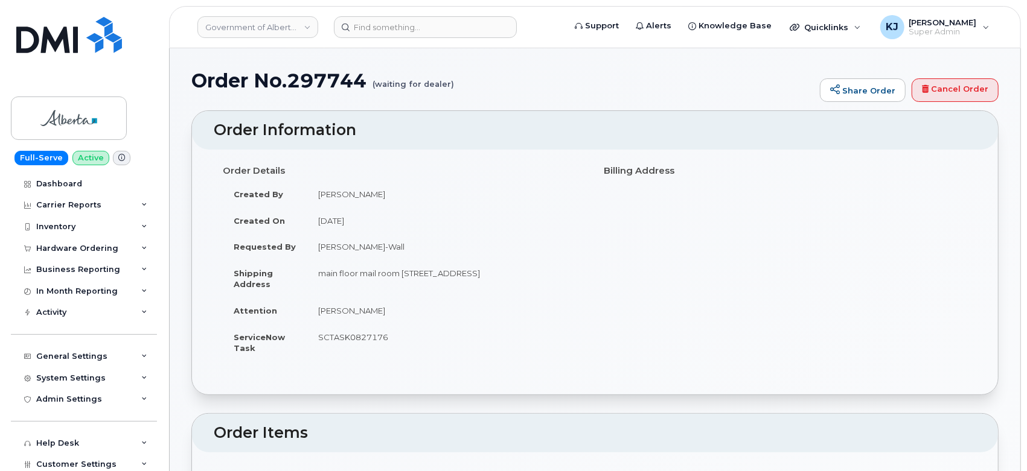
drag, startPoint x: 98, startPoint y: 250, endPoint x: 88, endPoint y: 258, distance: 12.9
click at [97, 250] on div "Hardware Ordering" at bounding box center [77, 249] width 82 height 10
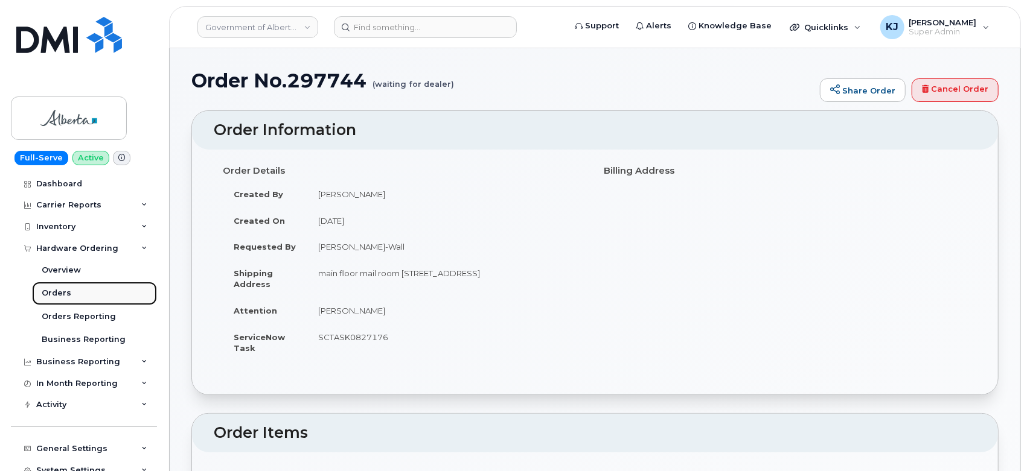
click at [63, 290] on div "Orders" at bounding box center [57, 293] width 30 height 11
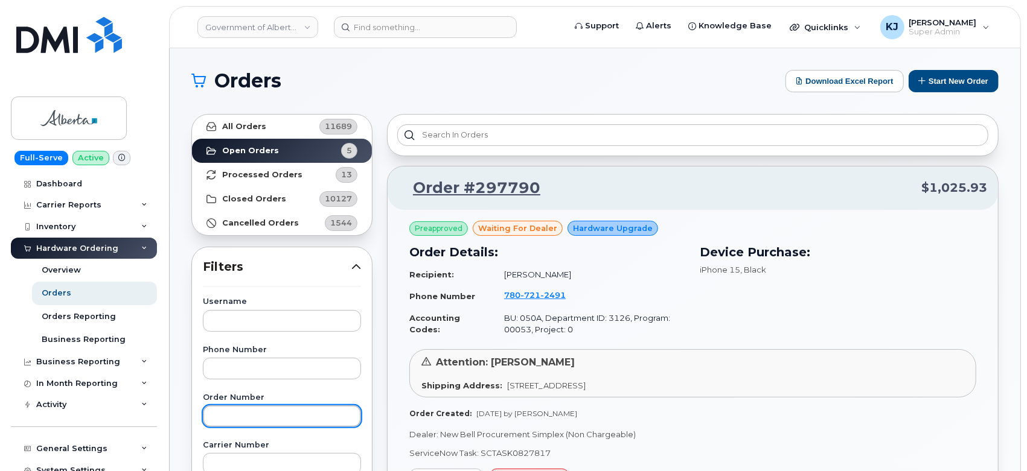
click at [247, 413] on input "text" at bounding box center [282, 417] width 158 height 22
paste input "297744"
type input "297744"
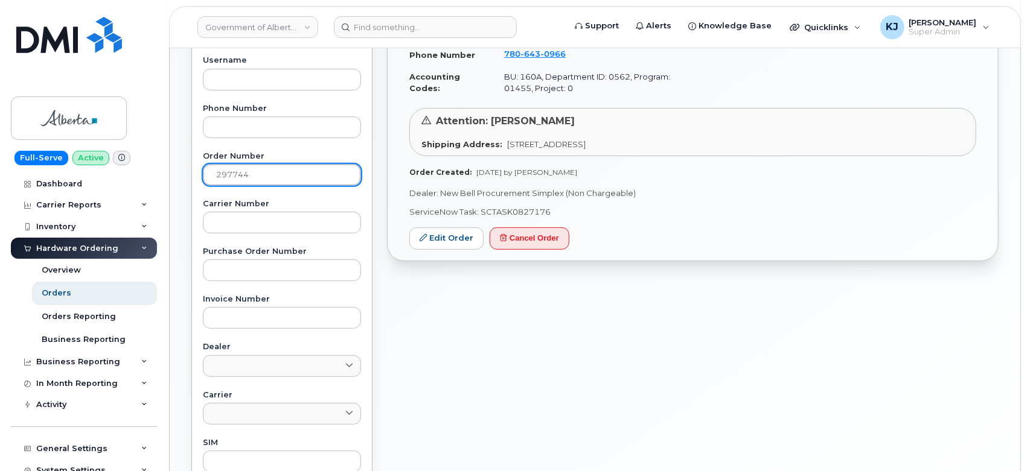
scroll to position [268, 0]
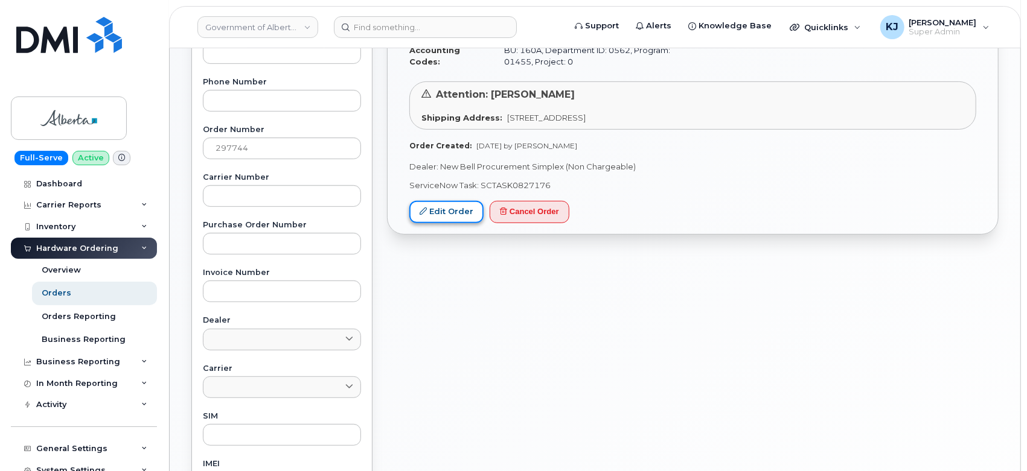
click at [435, 210] on link "Edit Order" at bounding box center [446, 212] width 74 height 22
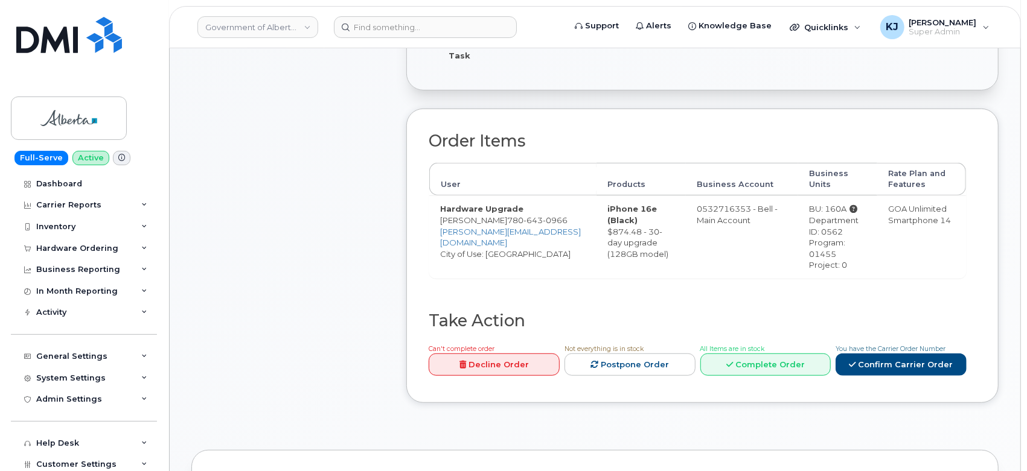
scroll to position [536, 0]
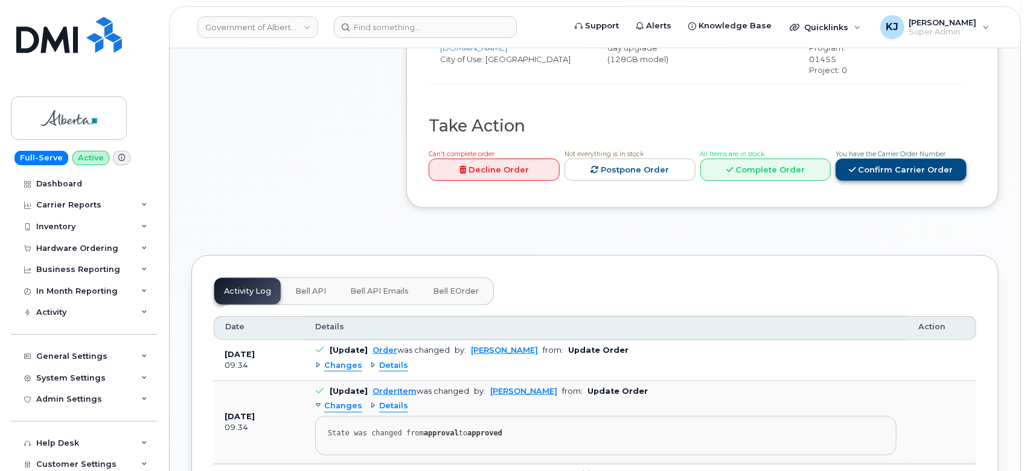
click at [931, 180] on link "Confirm Carrier Order" at bounding box center [900, 170] width 131 height 22
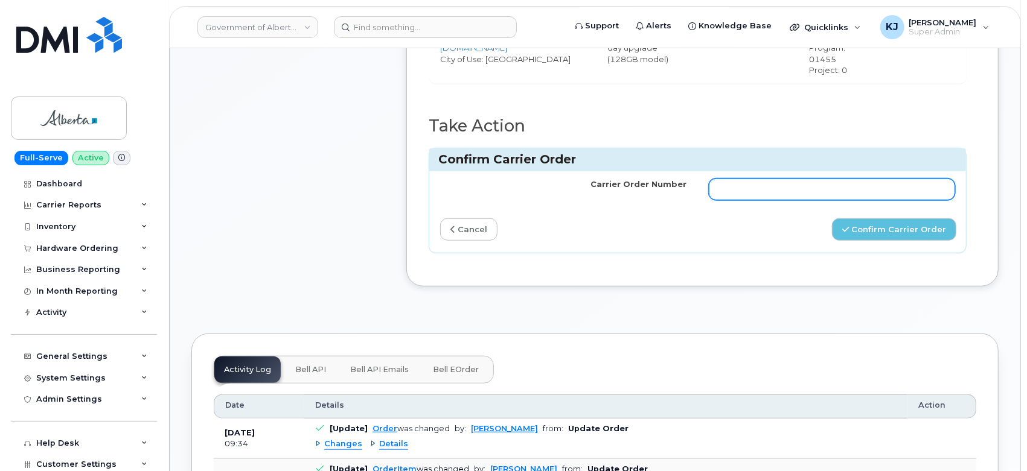
click at [850, 196] on input "Carrier Order Number" at bounding box center [832, 190] width 247 height 22
paste input "3004001"
type input "3004001"
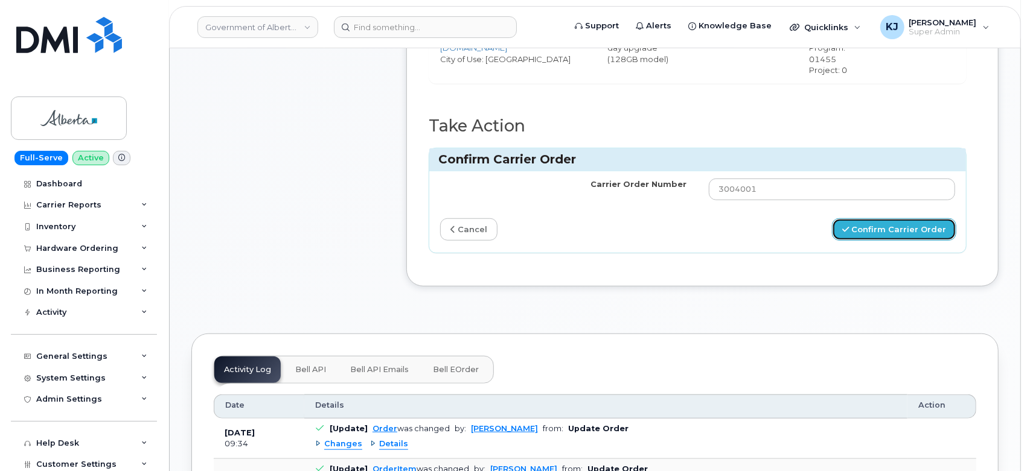
click at [885, 241] on button "Confirm Carrier Order" at bounding box center [894, 229] width 124 height 22
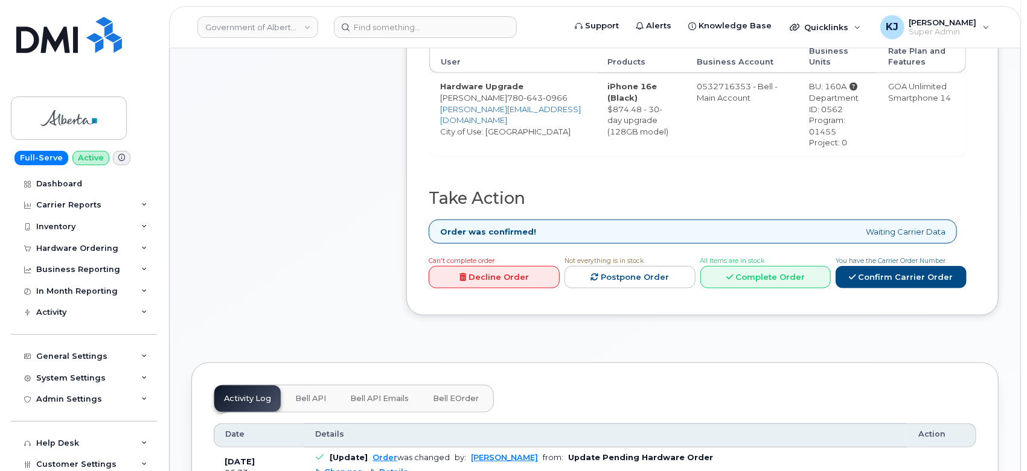
scroll to position [469, 0]
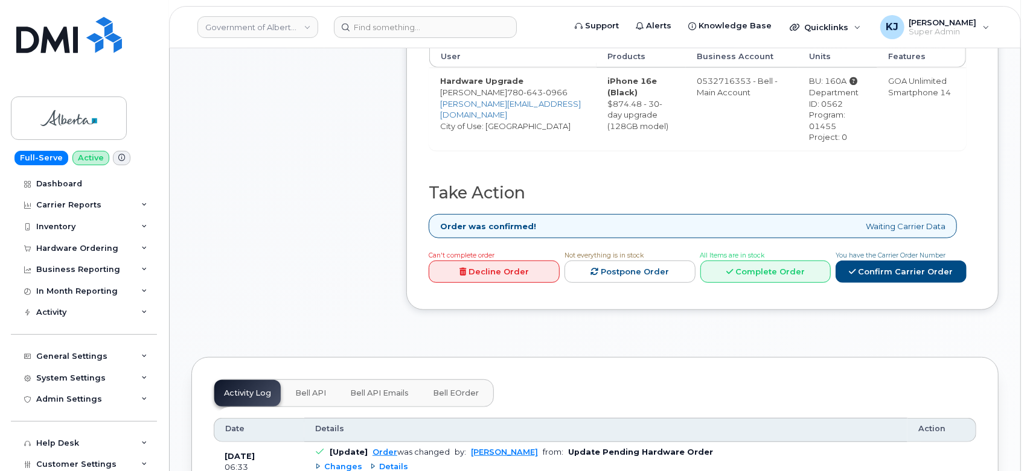
click at [922, 288] on div "Can't complete order Decline Order Not everything is in stock Postpone Order Al…" at bounding box center [695, 268] width 543 height 39
click at [920, 283] on link "Confirm Carrier Order" at bounding box center [900, 272] width 131 height 22
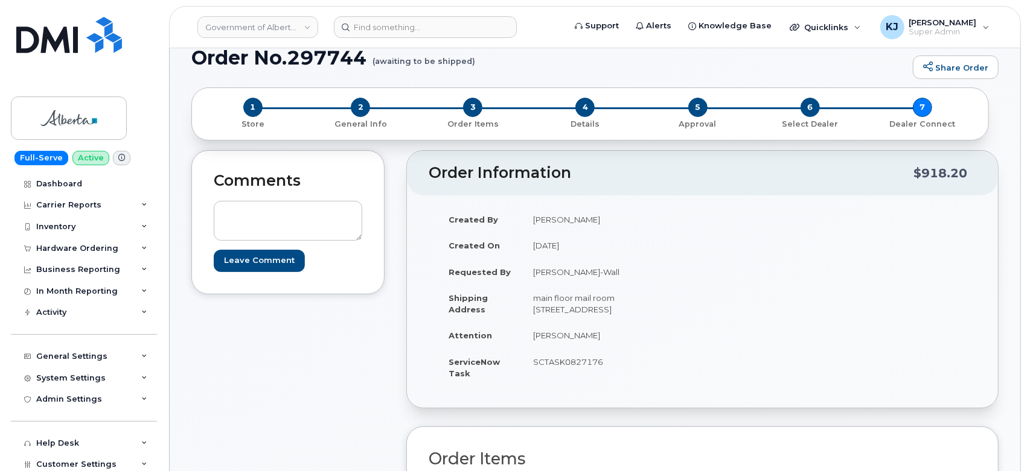
scroll to position [0, 0]
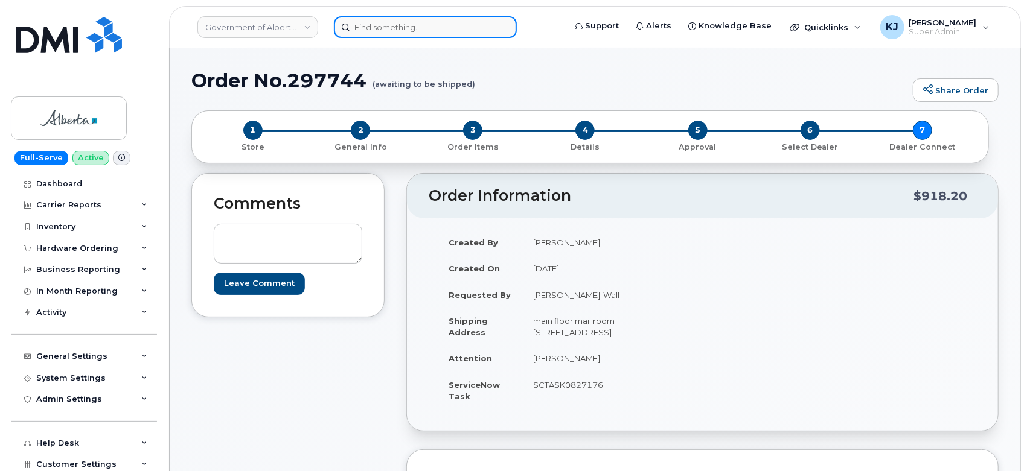
click at [414, 24] on input at bounding box center [425, 27] width 183 height 22
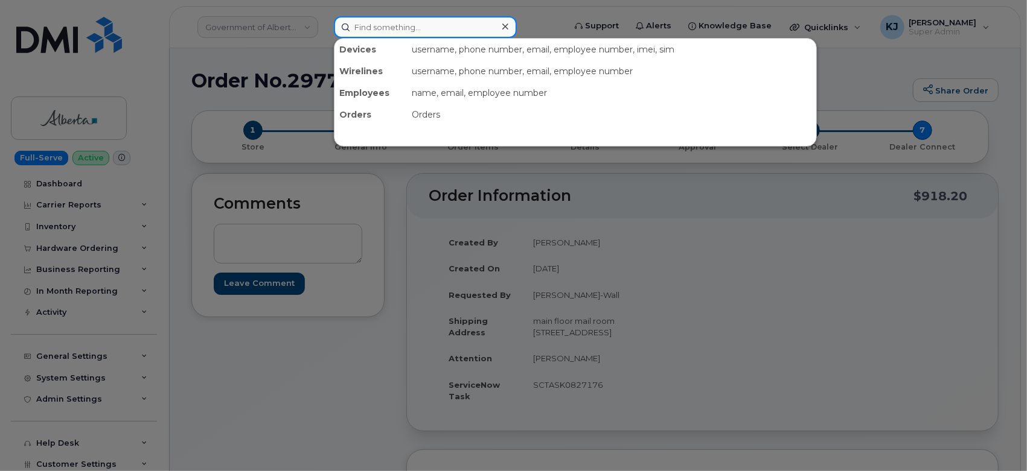
paste input "297620"
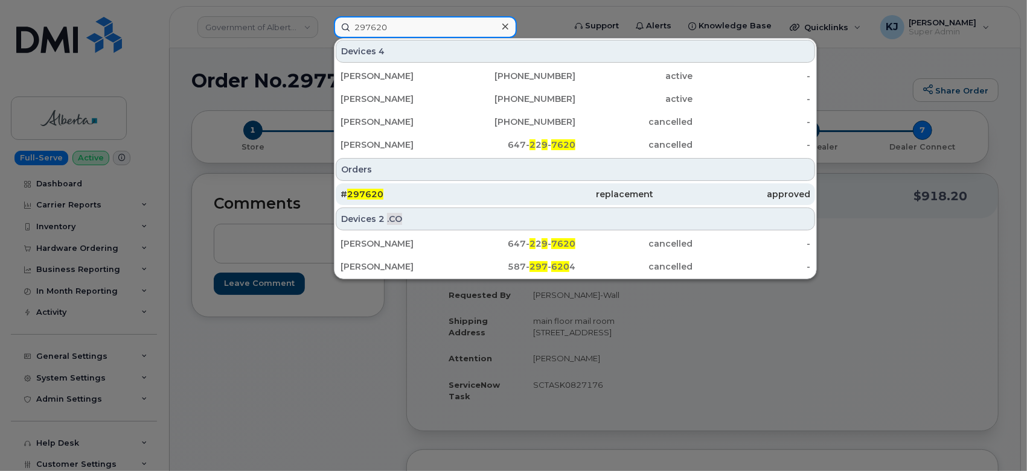
type input "297620"
click at [401, 194] on div "# 297620" at bounding box center [418, 194] width 156 height 12
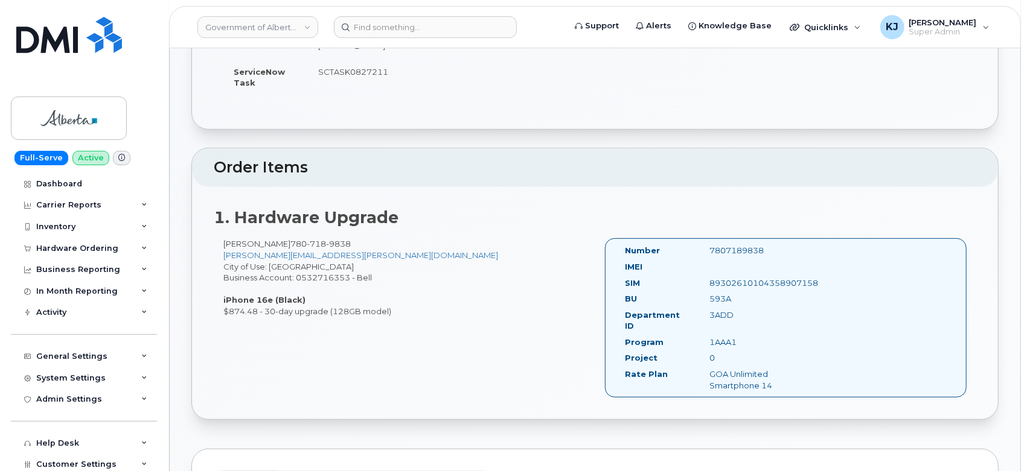
scroll to position [268, 0]
click at [713, 295] on div "593A" at bounding box center [759, 296] width 118 height 11
copy div "593A"
click at [718, 310] on div "3ADD" at bounding box center [759, 312] width 118 height 11
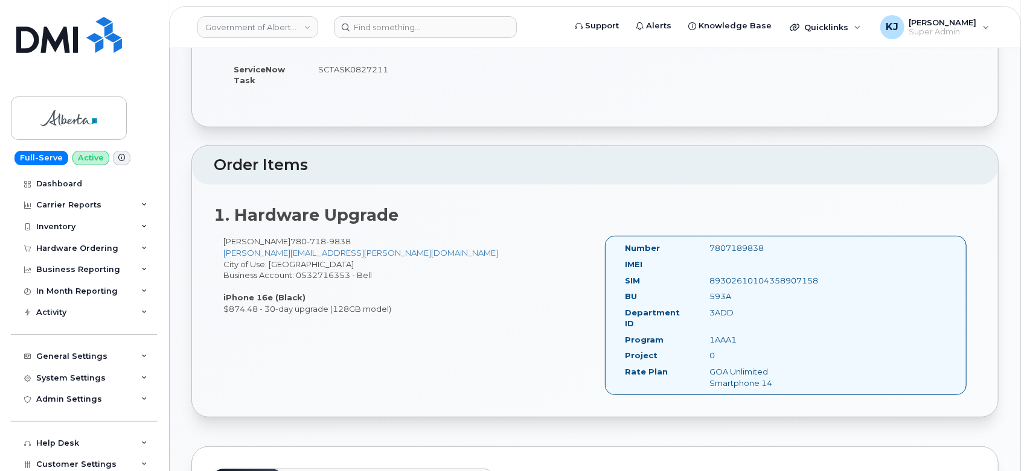
click at [716, 309] on div "3ADD" at bounding box center [759, 312] width 118 height 11
copy div "3ADD"
click at [715, 334] on div "1AAA1" at bounding box center [759, 339] width 118 height 11
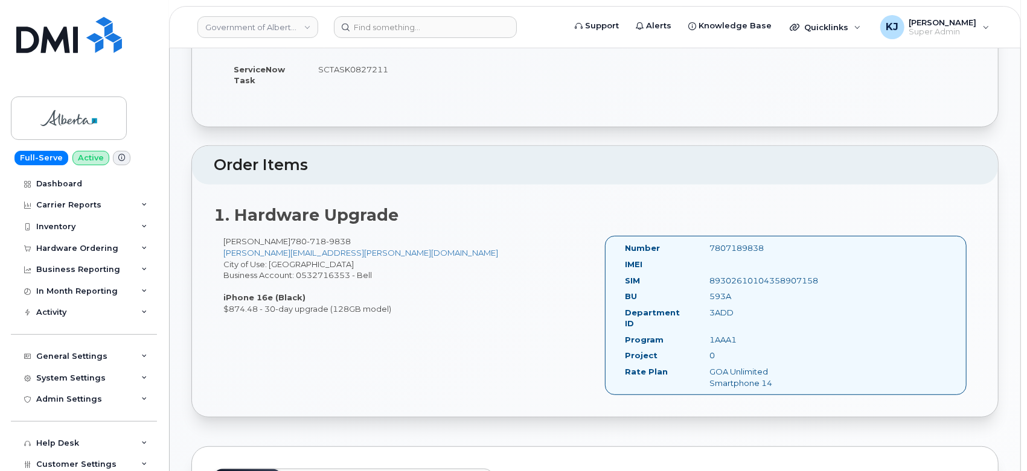
copy div "1AAA1"
click at [708, 350] on div "0" at bounding box center [759, 355] width 118 height 11
click at [706, 350] on div "0" at bounding box center [759, 355] width 118 height 11
click at [708, 350] on div "0" at bounding box center [759, 355] width 118 height 11
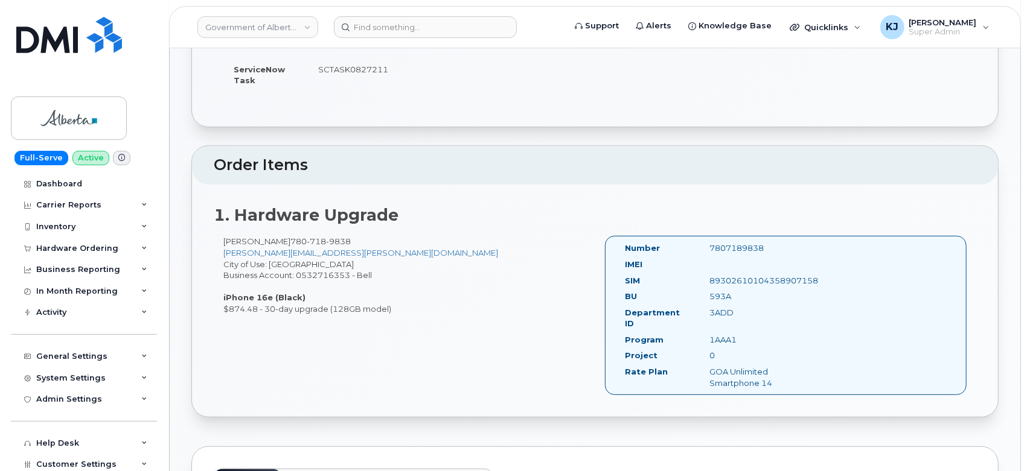
copy div "0"
drag, startPoint x: 296, startPoint y: 274, endPoint x: 351, endPoint y: 272, distance: 55.0
click at [351, 272] on div "Margie Lynes 780 718 9838 Margie.Lynes@gov.ab.ca City of Use: Edmonton Business…" at bounding box center [404, 275] width 381 height 78
copy div "0532716353"
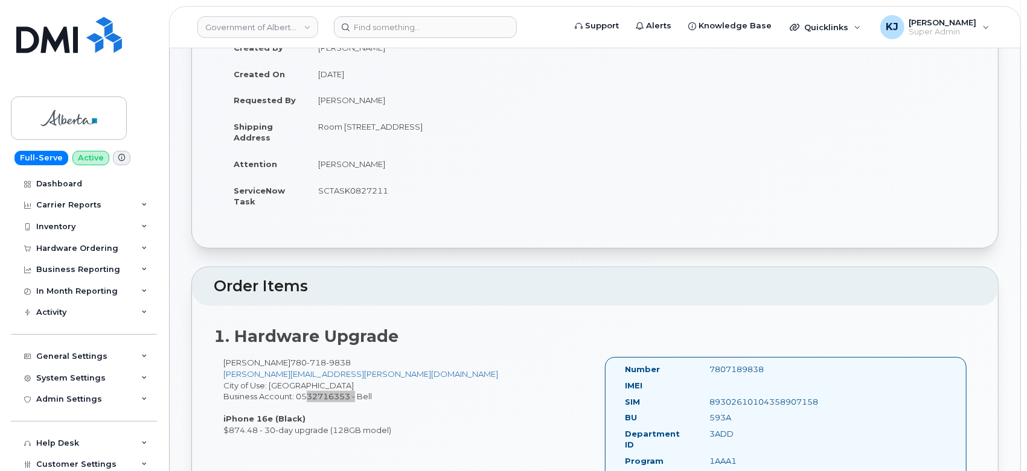
scroll to position [67, 0]
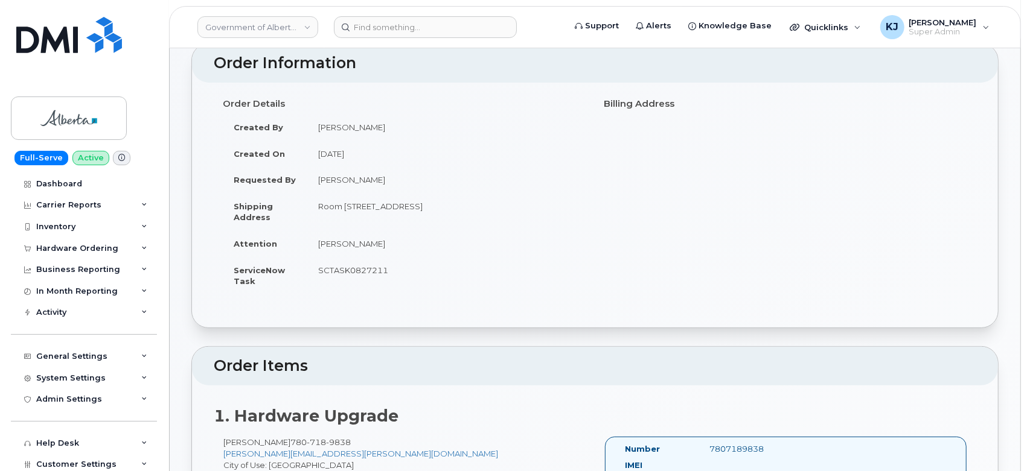
click at [339, 267] on td "SCTASK0827211" at bounding box center [446, 275] width 279 height 37
click at [338, 267] on td "SCTASK0827211" at bounding box center [446, 275] width 279 height 37
copy td "SCTASK0827211"
click at [132, 243] on div "Hardware Ordering" at bounding box center [84, 249] width 146 height 22
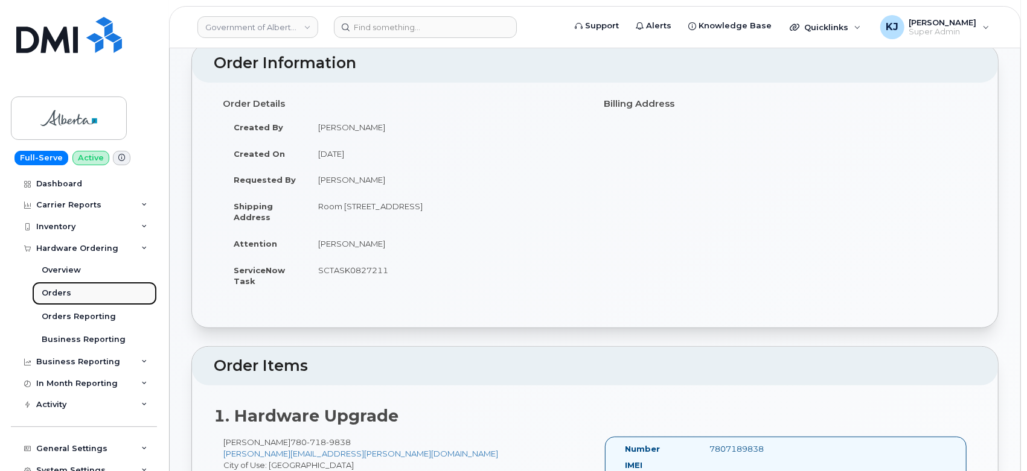
click at [77, 288] on link "Orders" at bounding box center [94, 293] width 125 height 23
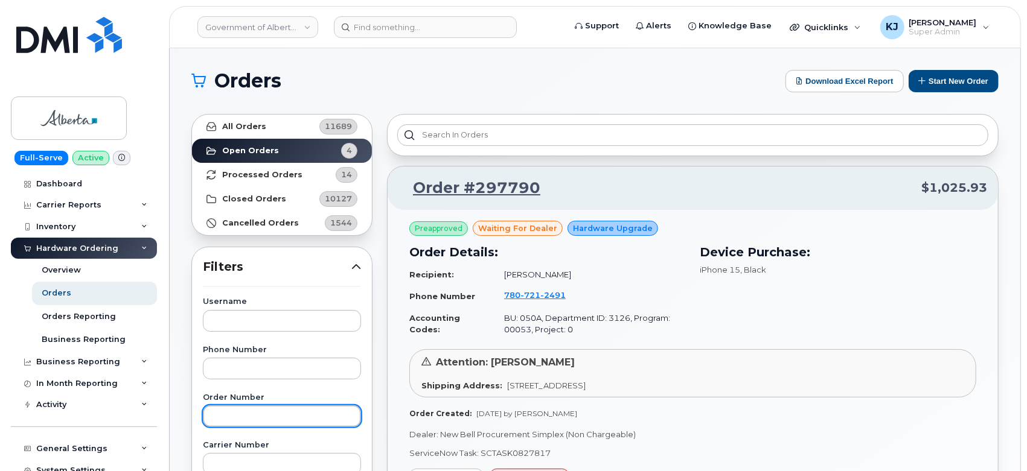
click at [261, 411] on input "text" at bounding box center [282, 417] width 158 height 22
paste input "297620"
type input "297620"
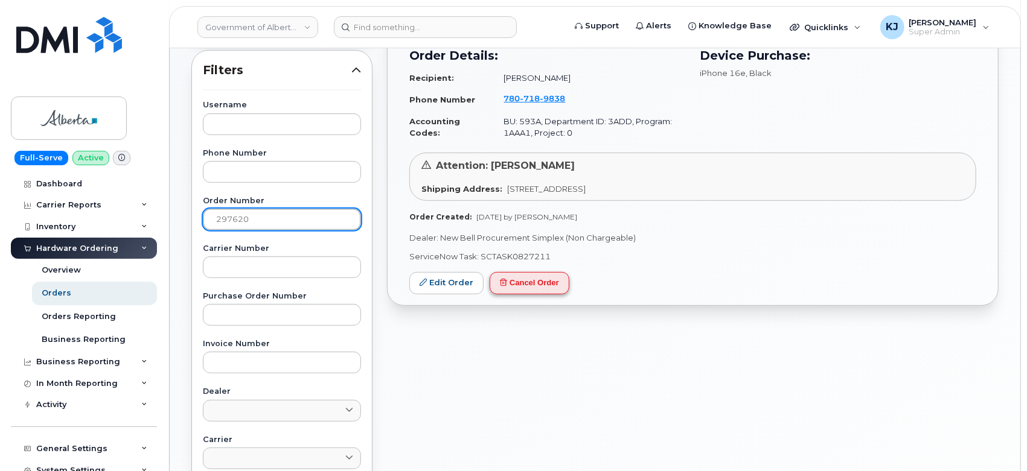
scroll to position [201, 0]
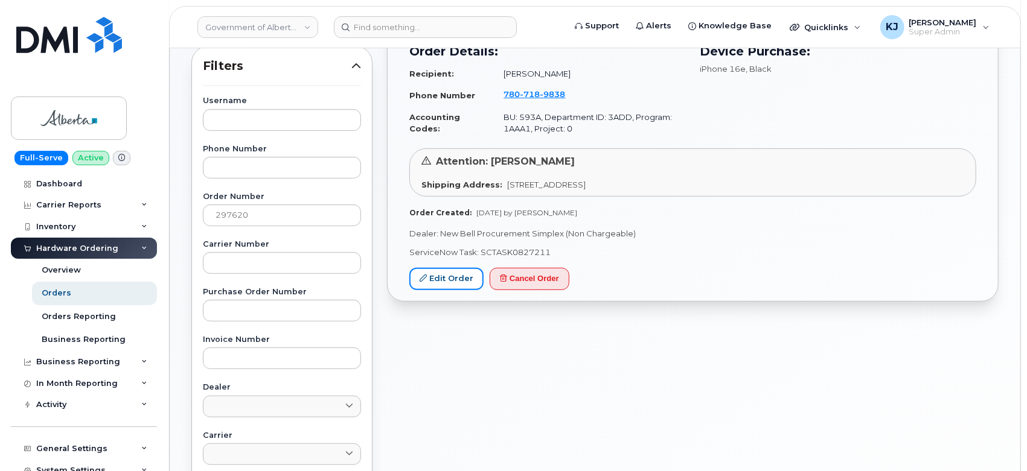
click at [439, 279] on link "Edit Order" at bounding box center [446, 279] width 74 height 22
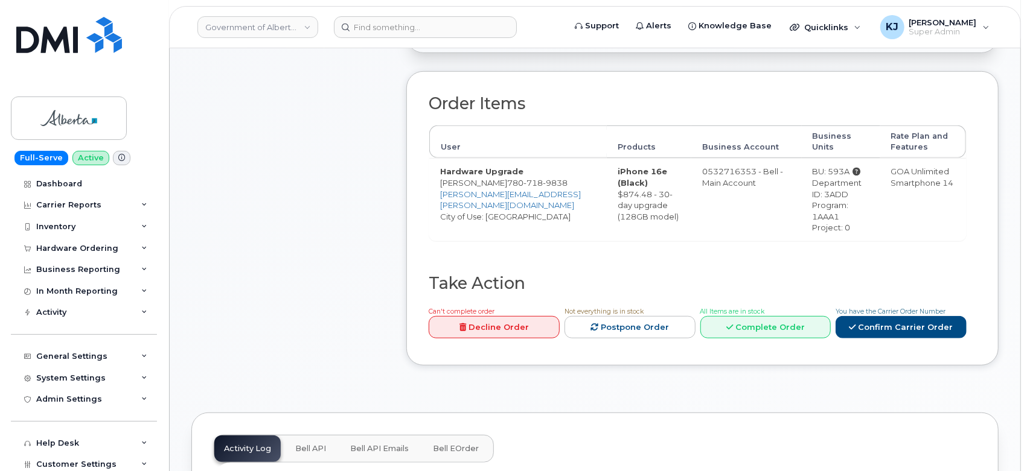
scroll to position [402, 0]
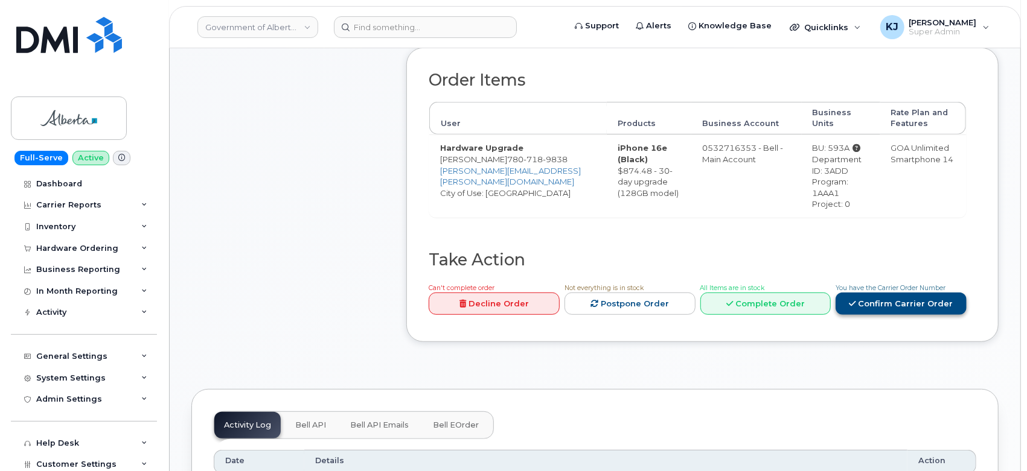
click at [894, 315] on link "Confirm Carrier Order" at bounding box center [900, 304] width 131 height 22
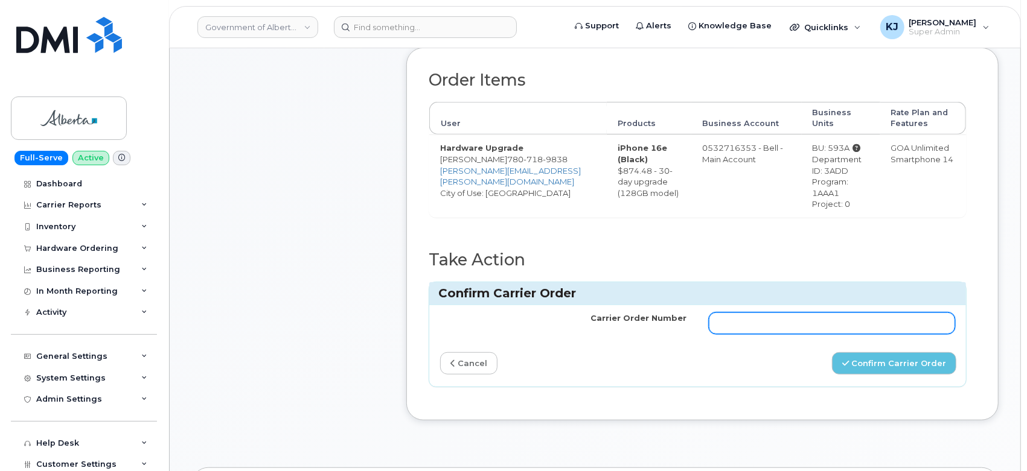
click at [840, 330] on input "Carrier Order Number" at bounding box center [832, 324] width 247 height 22
paste input "3004003"
type input "3004003"
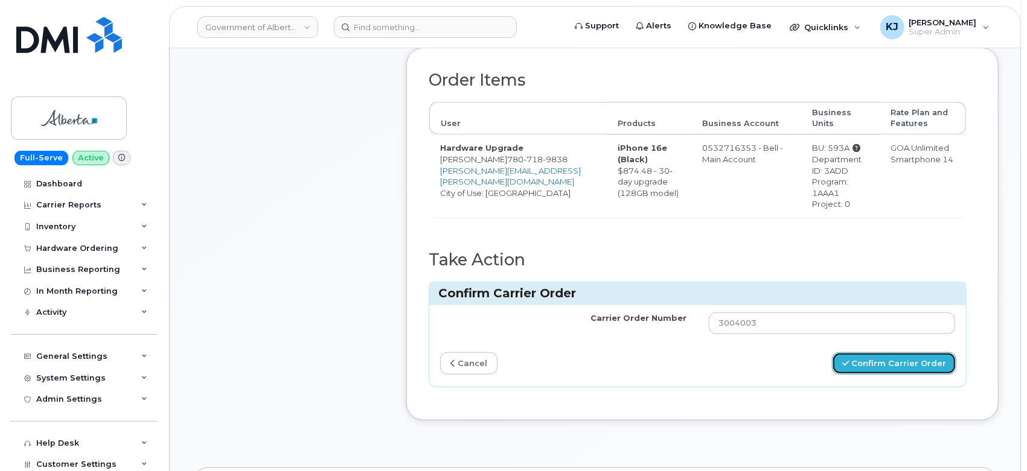
click at [870, 369] on button "Confirm Carrier Order" at bounding box center [894, 363] width 124 height 22
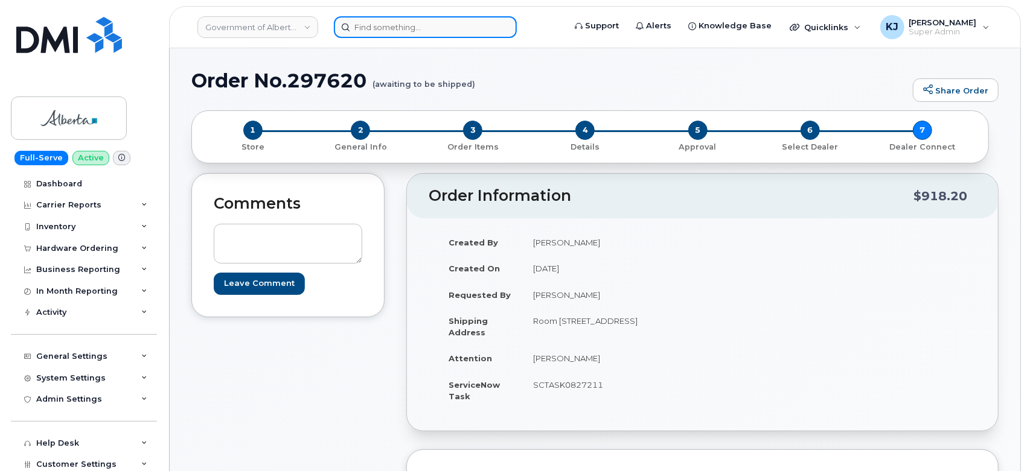
click at [382, 31] on input at bounding box center [425, 27] width 183 height 22
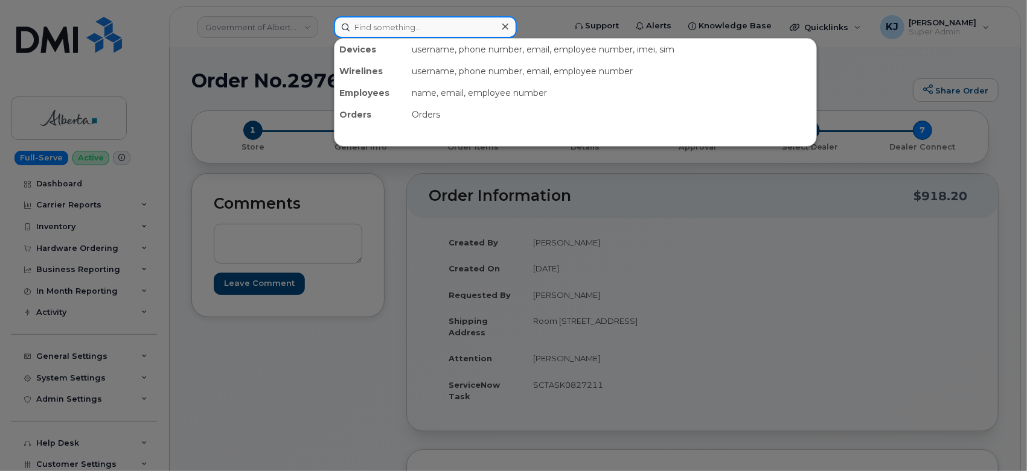
paste input "297533"
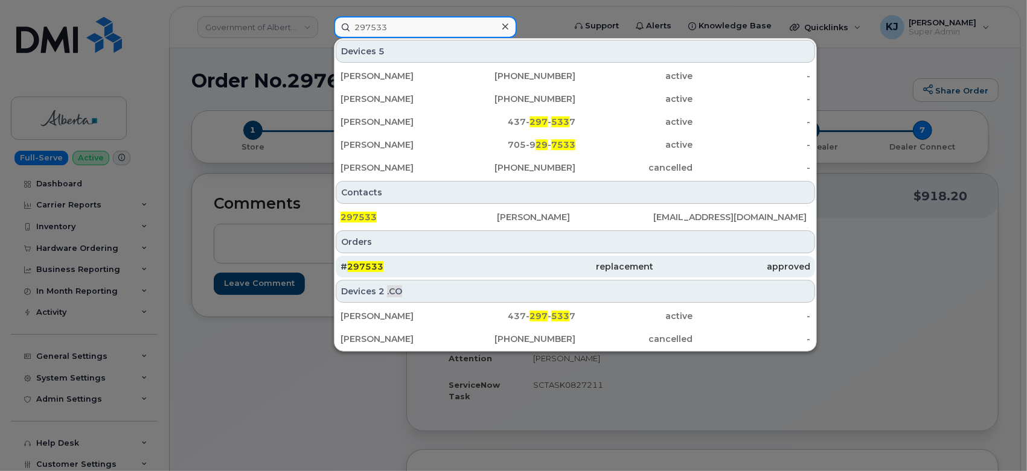
type input "297533"
click at [494, 261] on div "# 297533" at bounding box center [418, 267] width 156 height 12
